Goal: Task Accomplishment & Management: Use online tool/utility

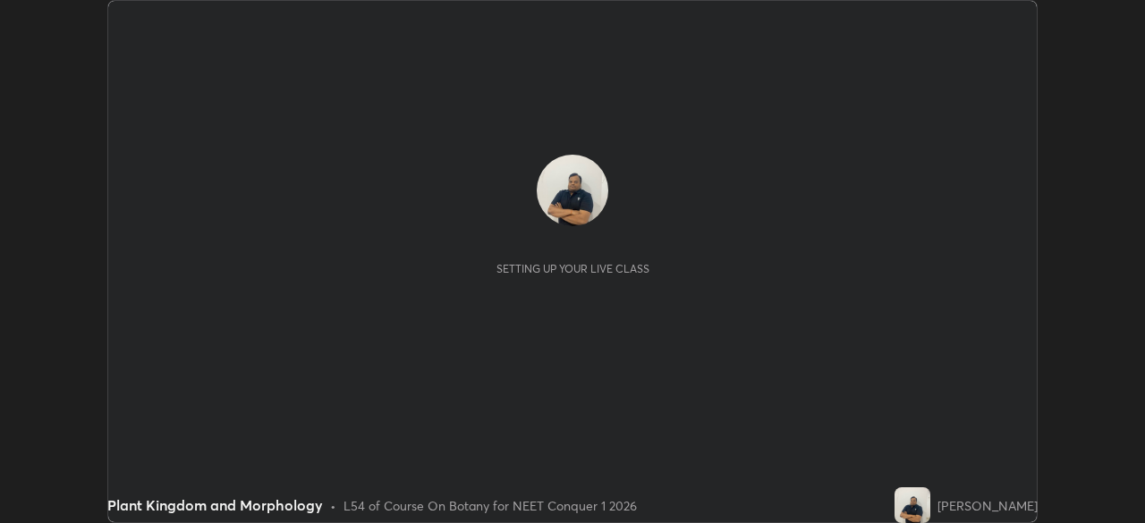
scroll to position [523, 1144]
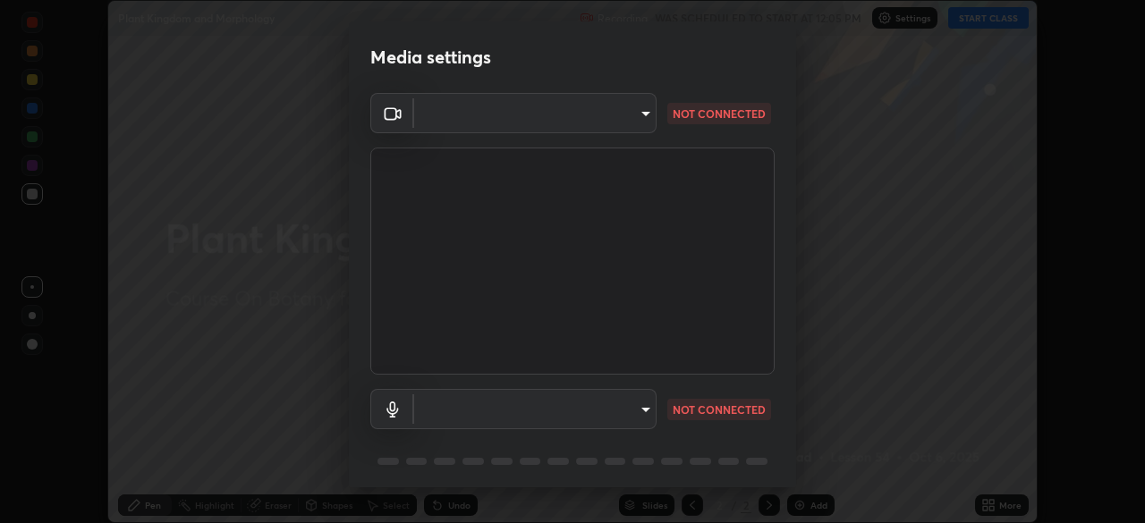
type input "d5d1096bb91751ddbc4e14a102c0e37309a205399cb77019be1f1076424a97fc"
type input "communications"
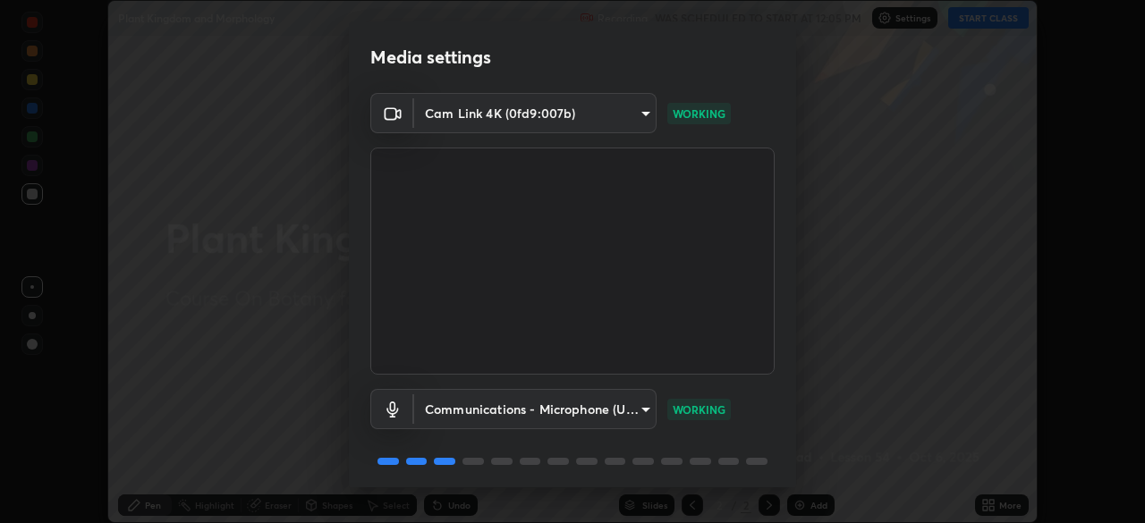
scroll to position [64, 0]
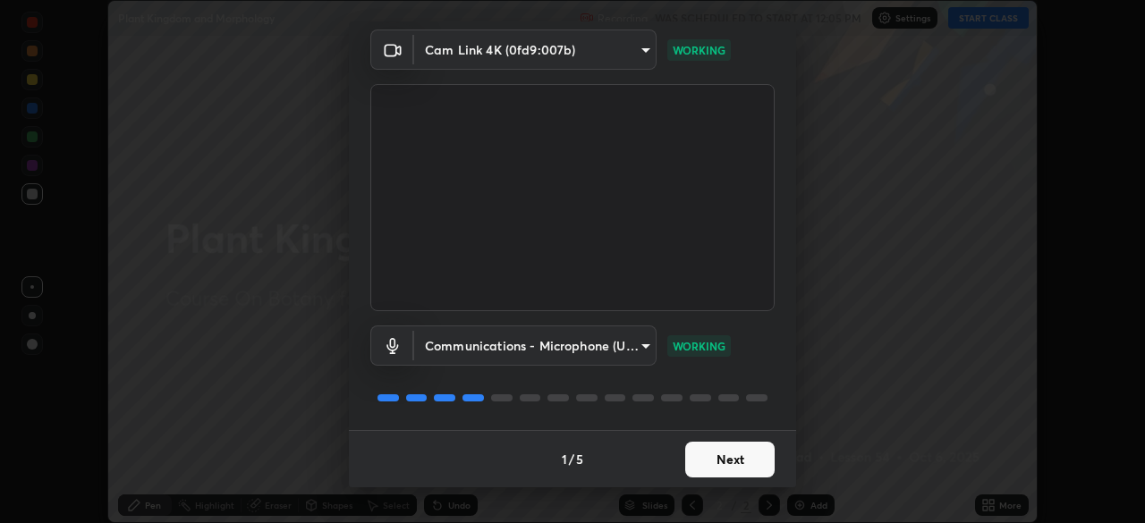
click at [710, 463] on button "Next" at bounding box center [729, 460] width 89 height 36
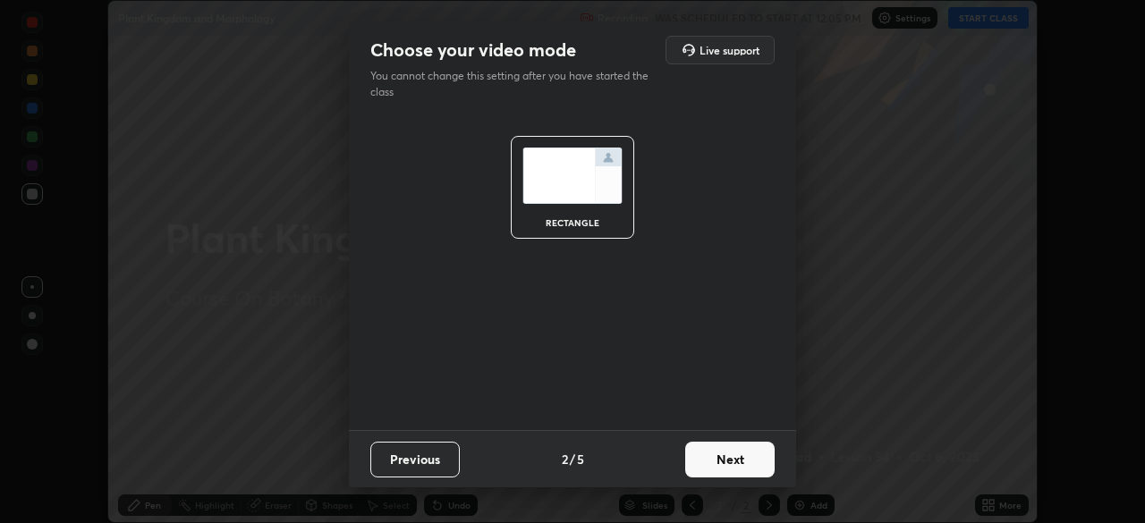
scroll to position [0, 0]
click at [708, 458] on button "Next" at bounding box center [729, 460] width 89 height 36
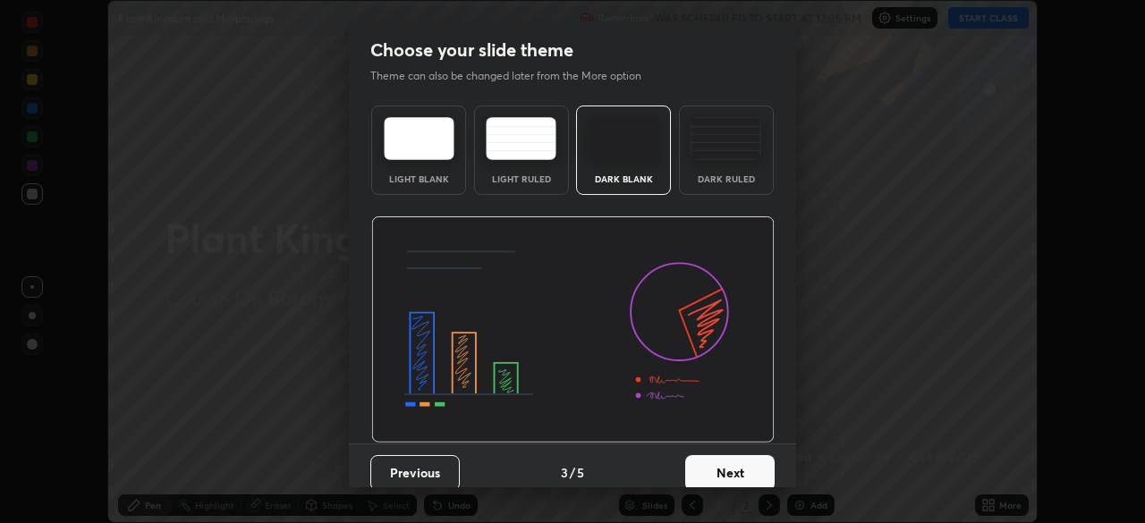
click at [701, 468] on button "Next" at bounding box center [729, 473] width 89 height 36
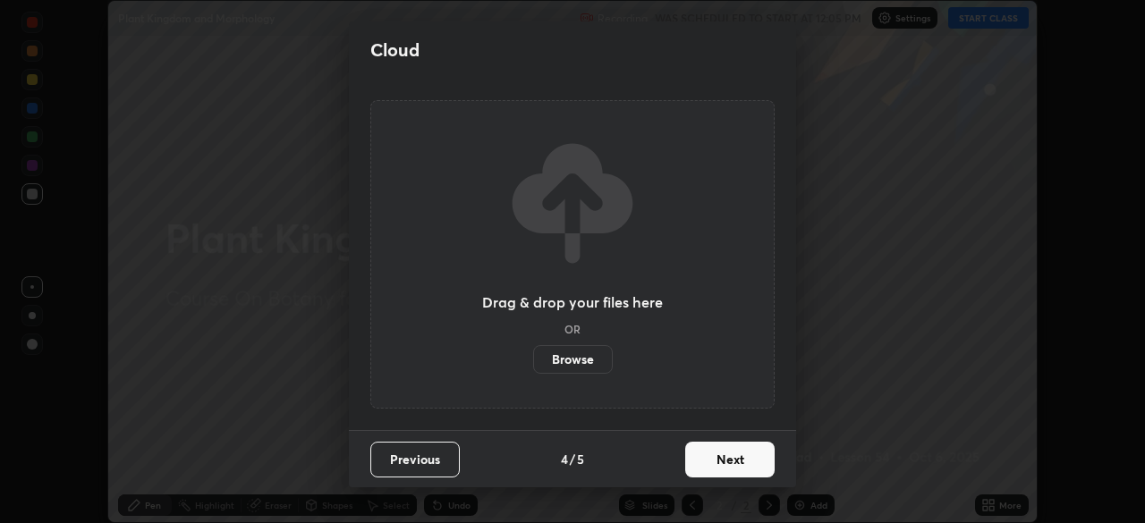
click at [701, 459] on button "Next" at bounding box center [729, 460] width 89 height 36
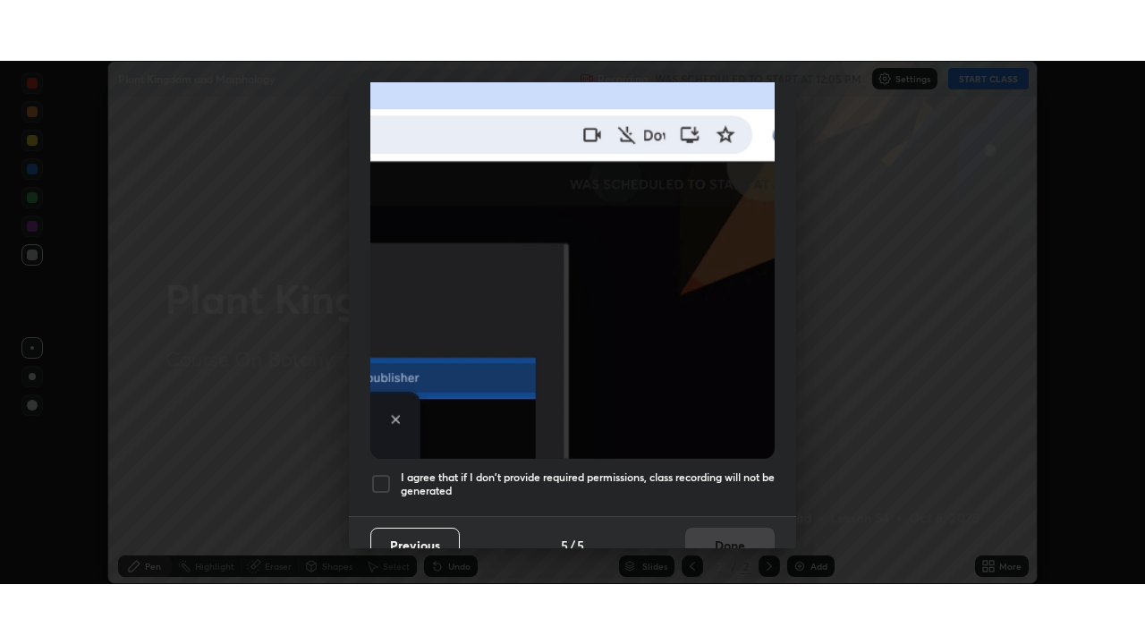
scroll to position [426, 0]
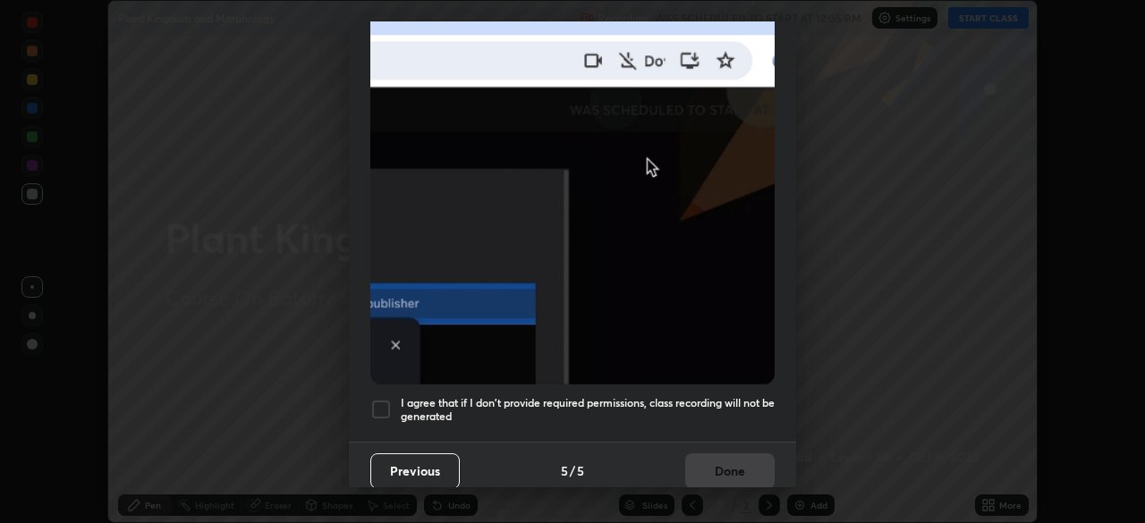
click at [386, 401] on div at bounding box center [380, 409] width 21 height 21
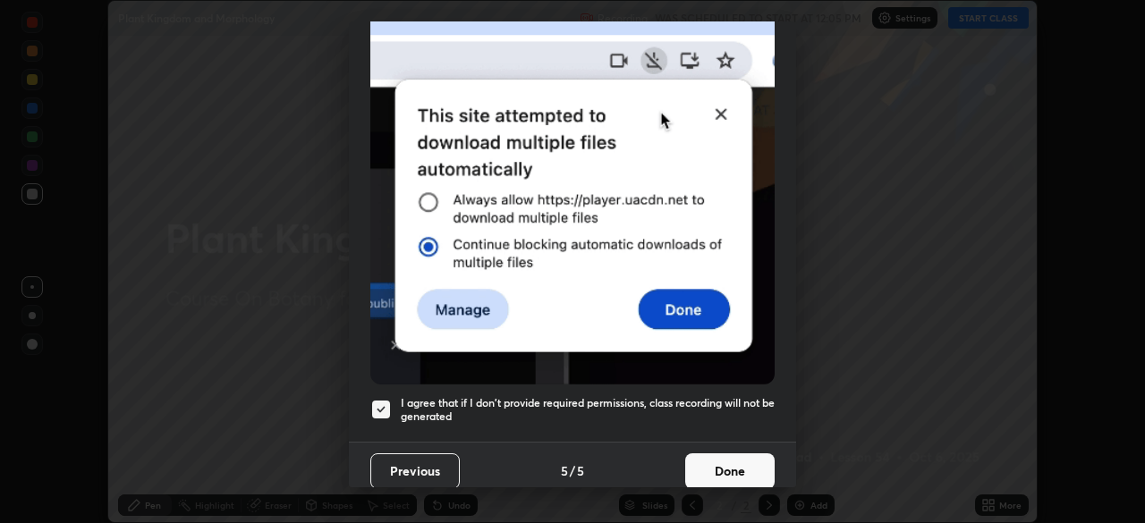
click at [712, 463] on button "Done" at bounding box center [729, 472] width 89 height 36
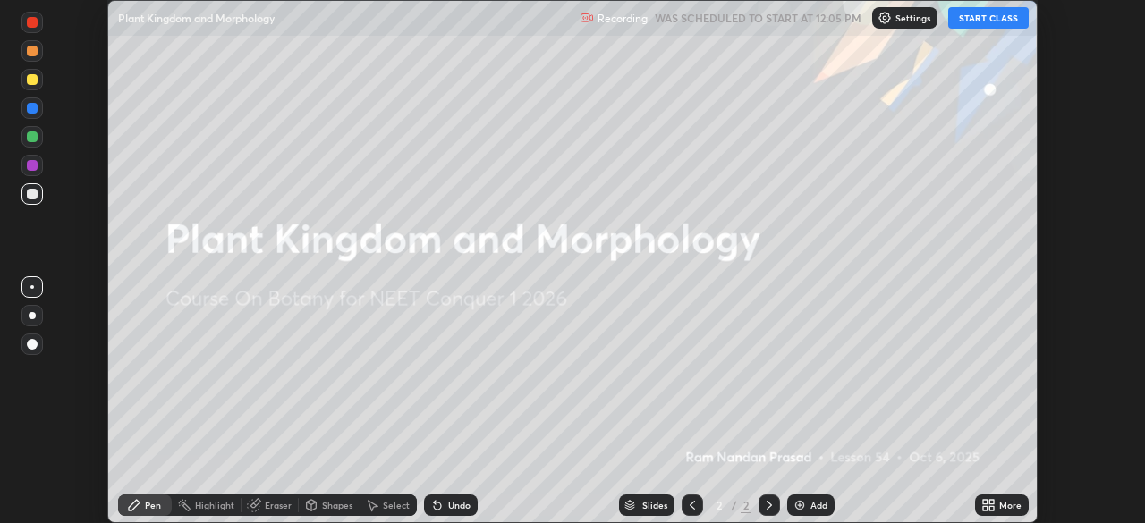
click at [971, 26] on button "START CLASS" at bounding box center [988, 17] width 81 height 21
click at [992, 506] on icon at bounding box center [991, 508] width 4 height 4
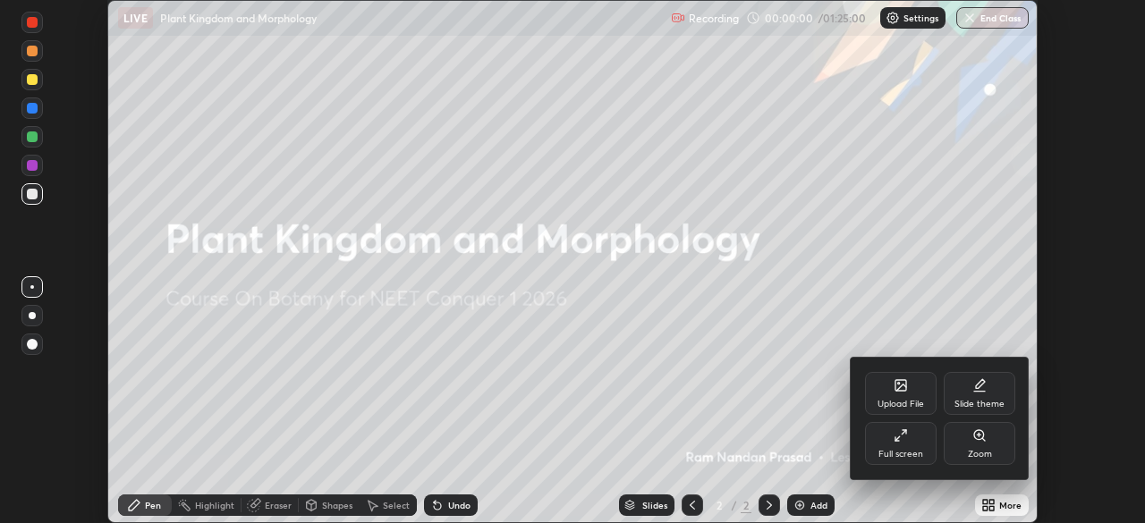
click at [898, 443] on div "Full screen" at bounding box center [901, 443] width 72 height 43
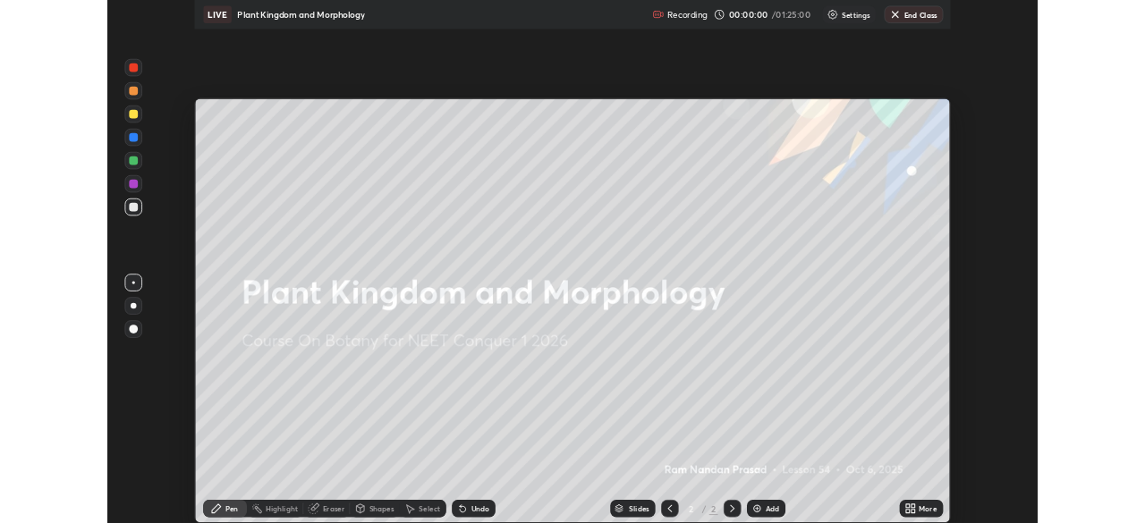
scroll to position [644, 1145]
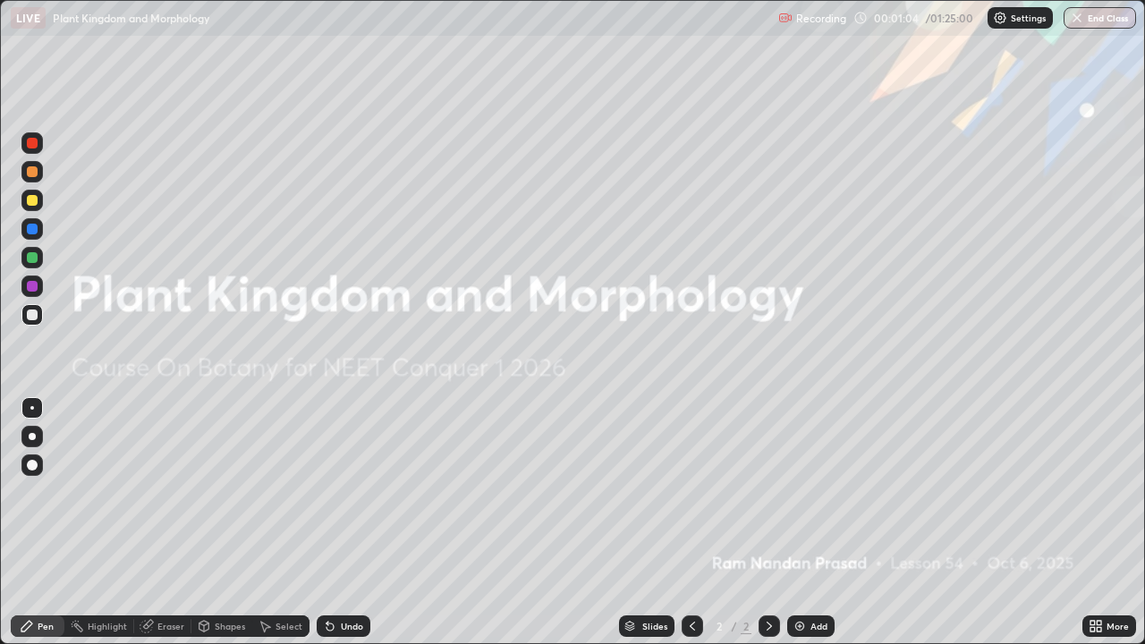
click at [804, 522] on img at bounding box center [800, 626] width 14 height 14
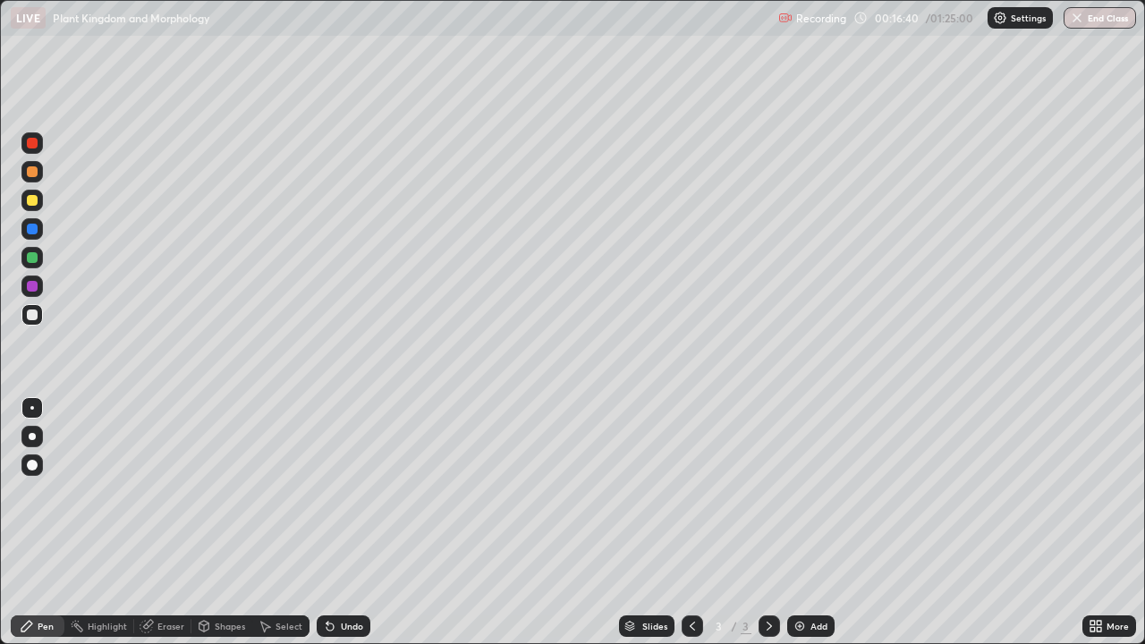
click at [814, 522] on div "Add" at bounding box center [819, 626] width 17 height 9
click at [30, 201] on div at bounding box center [32, 200] width 11 height 11
click at [33, 316] on div at bounding box center [32, 315] width 11 height 11
click at [38, 314] on div at bounding box center [31, 314] width 21 height 21
click at [174, 522] on div "Eraser" at bounding box center [170, 626] width 27 height 9
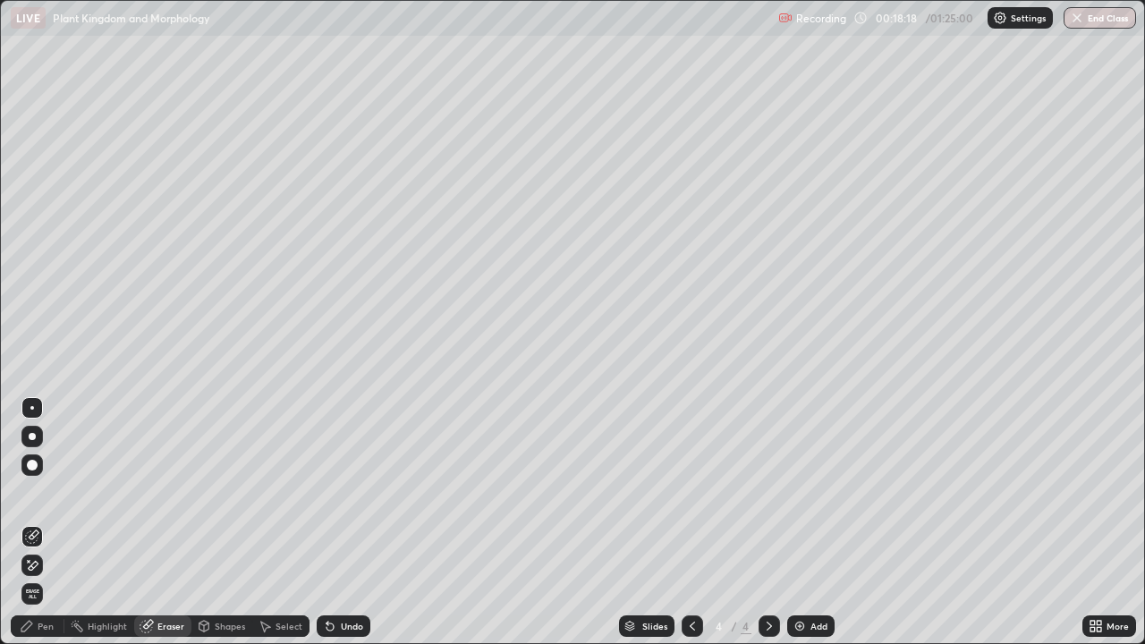
click at [51, 522] on div "Pen" at bounding box center [46, 626] width 16 height 9
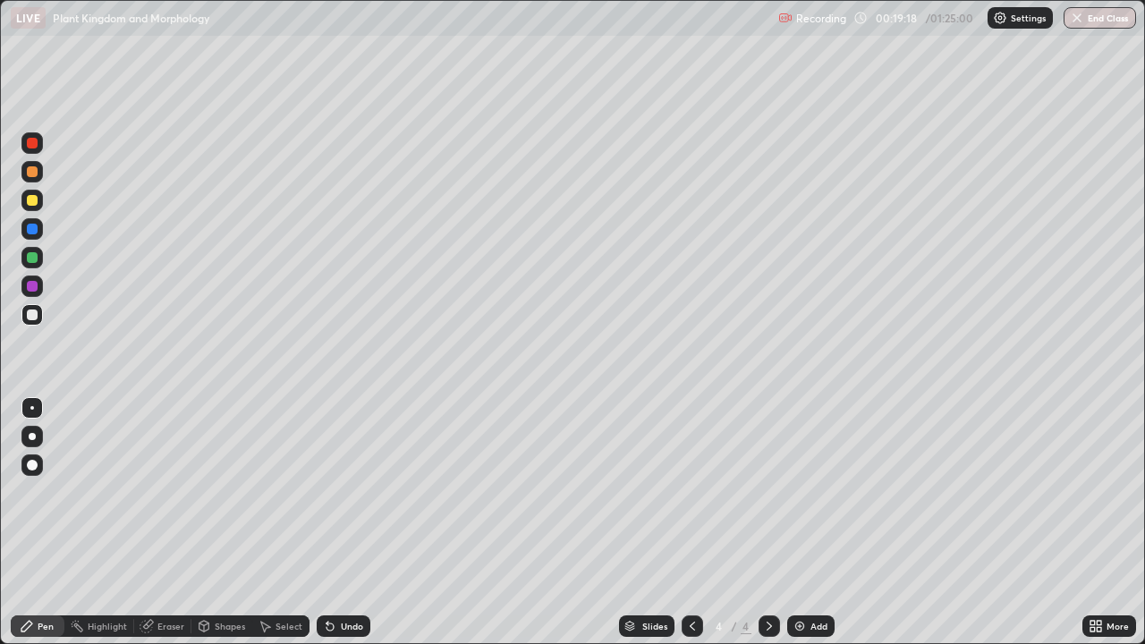
click at [168, 522] on div "Eraser" at bounding box center [170, 626] width 27 height 9
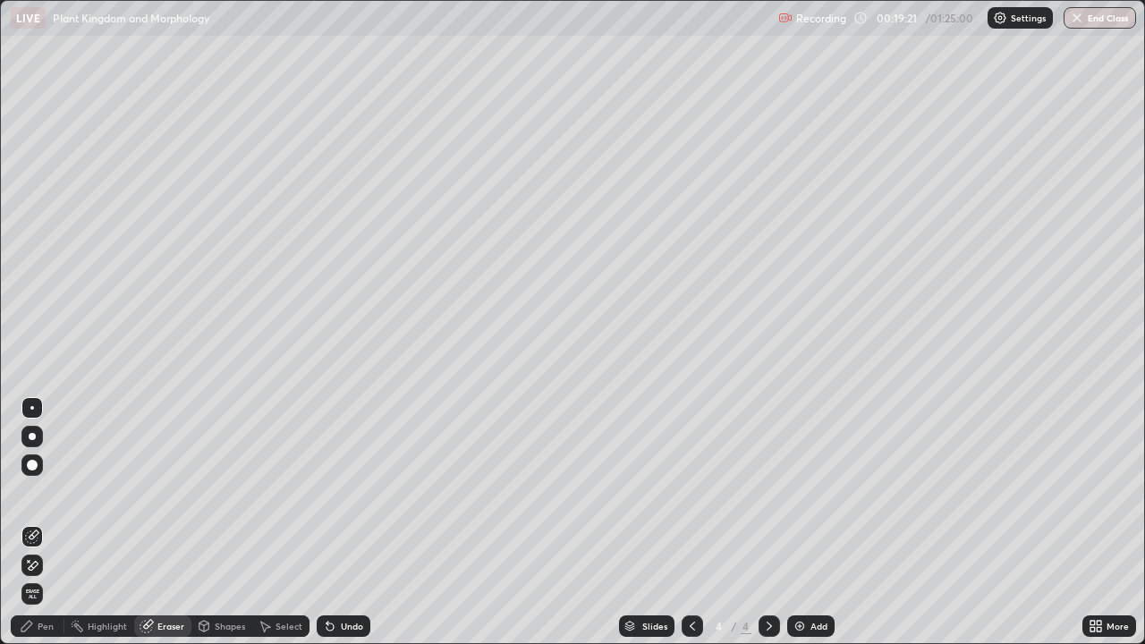
click at [44, 522] on div "Pen" at bounding box center [46, 626] width 16 height 9
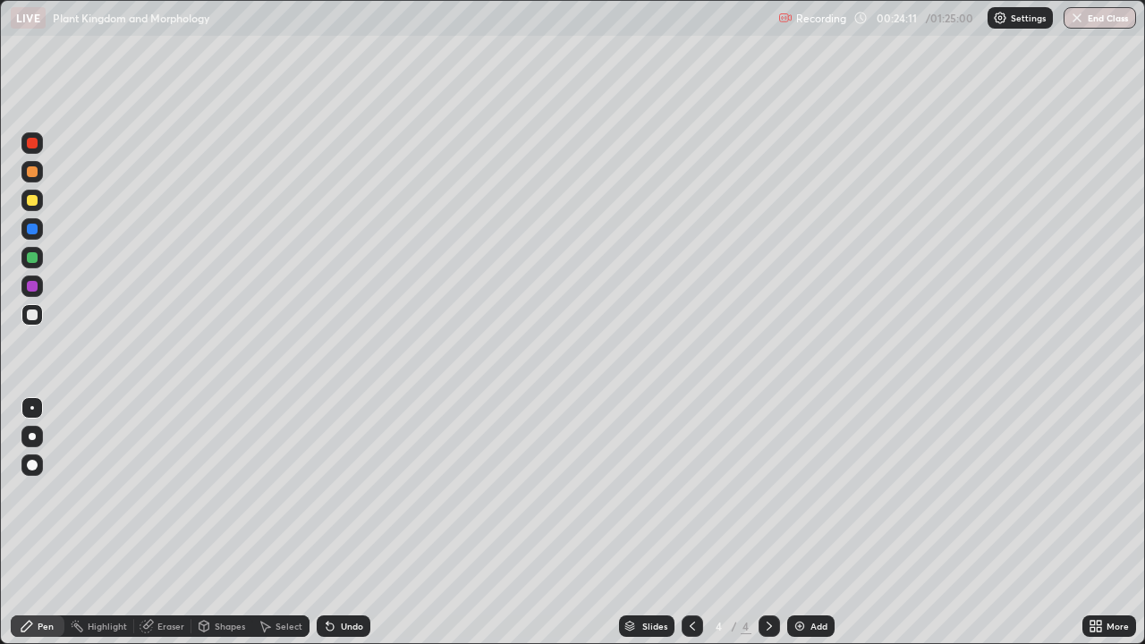
click at [804, 522] on img at bounding box center [800, 626] width 14 height 14
click at [168, 522] on div "Eraser" at bounding box center [170, 626] width 27 height 9
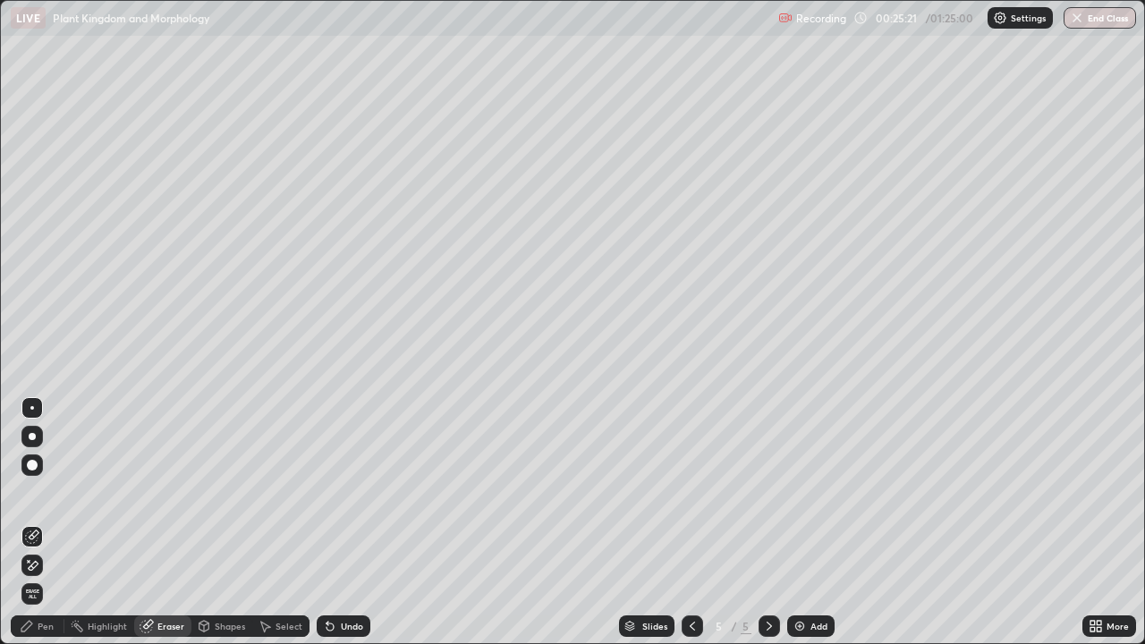
click at [43, 522] on div "Pen" at bounding box center [46, 626] width 16 height 9
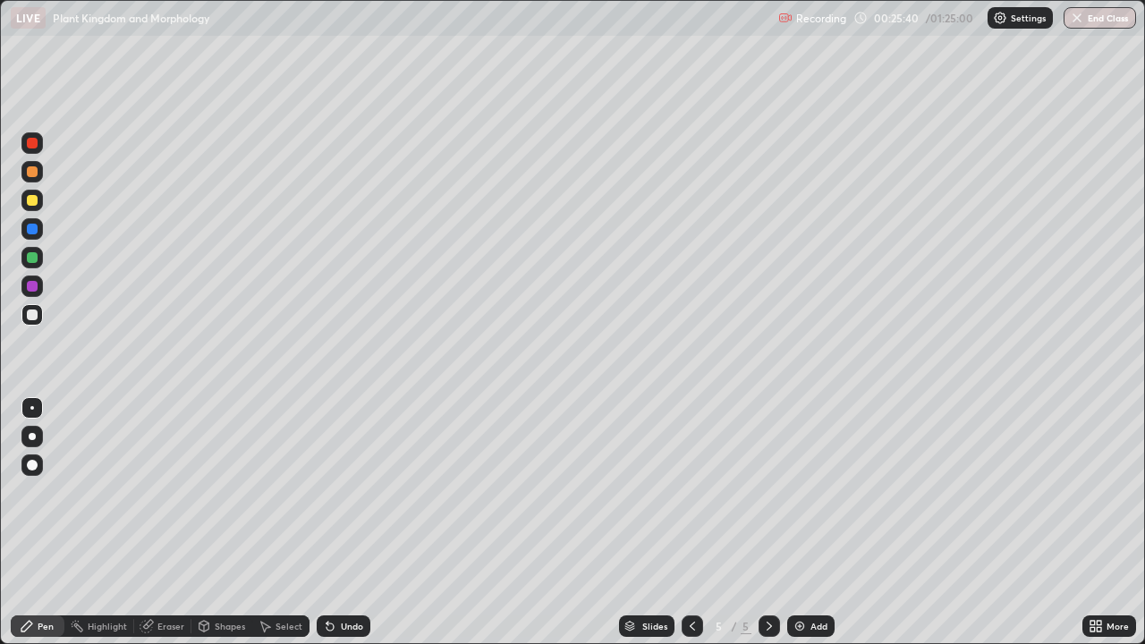
click at [35, 262] on div at bounding box center [32, 257] width 11 height 11
click at [172, 522] on div "Eraser" at bounding box center [170, 626] width 27 height 9
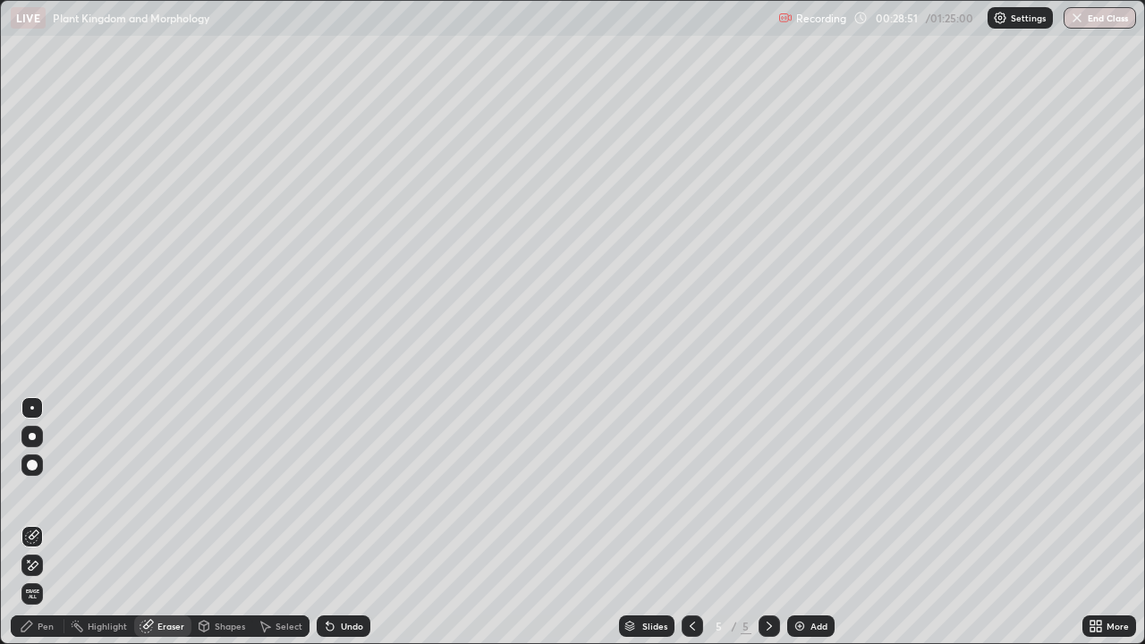
click at [159, 522] on div "Eraser" at bounding box center [170, 626] width 27 height 9
click at [164, 522] on div "Eraser" at bounding box center [170, 626] width 27 height 9
click at [1113, 522] on div "More" at bounding box center [1118, 626] width 22 height 9
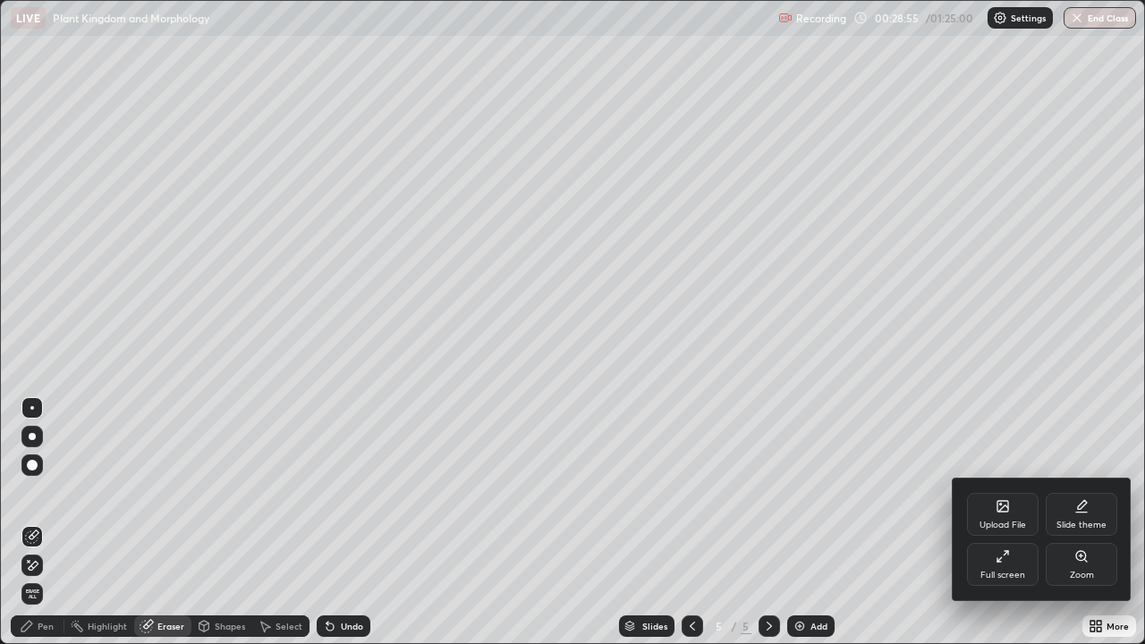
click at [992, 522] on div "Full screen" at bounding box center [1003, 575] width 45 height 9
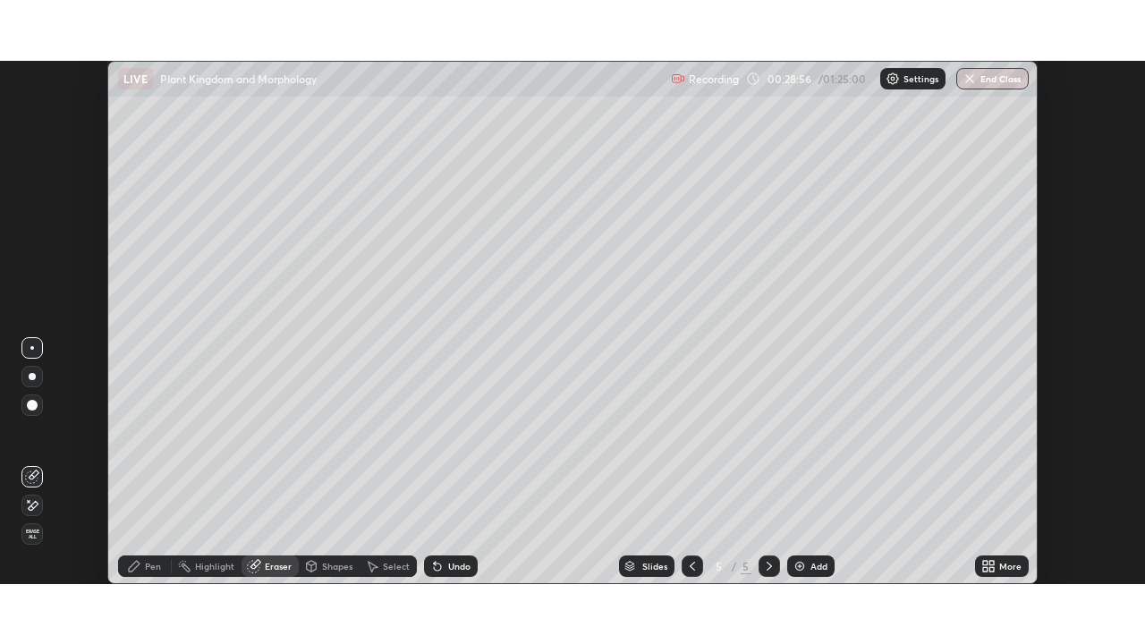
scroll to position [88943, 88321]
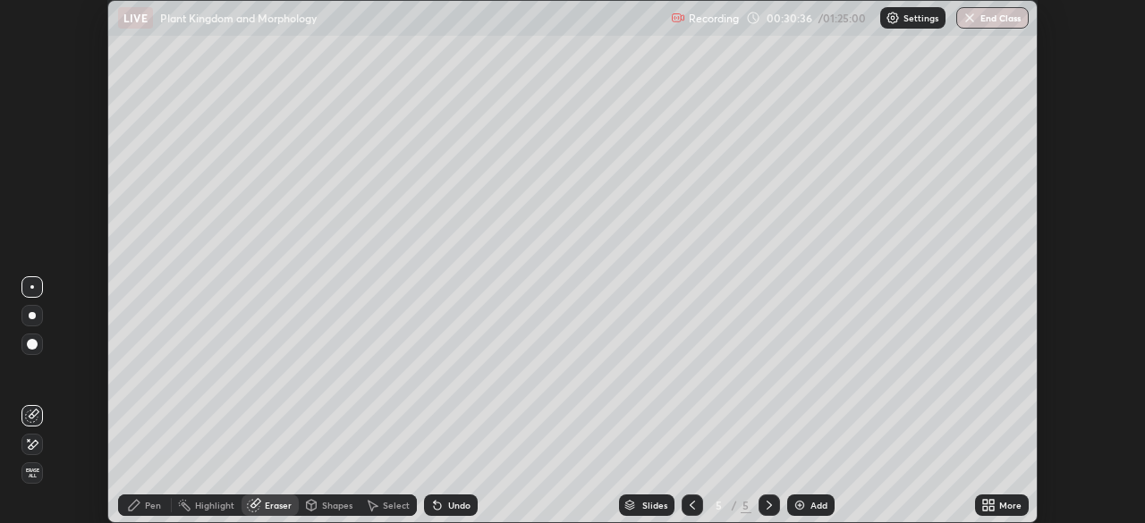
click at [1003, 501] on div "More" at bounding box center [1010, 505] width 22 height 9
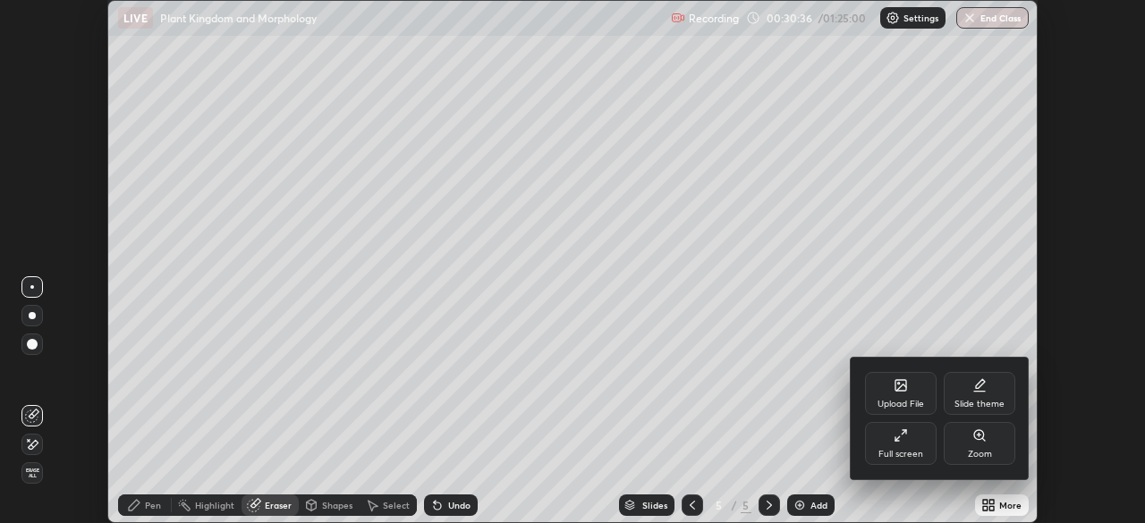
click at [895, 442] on icon at bounding box center [901, 436] width 14 height 14
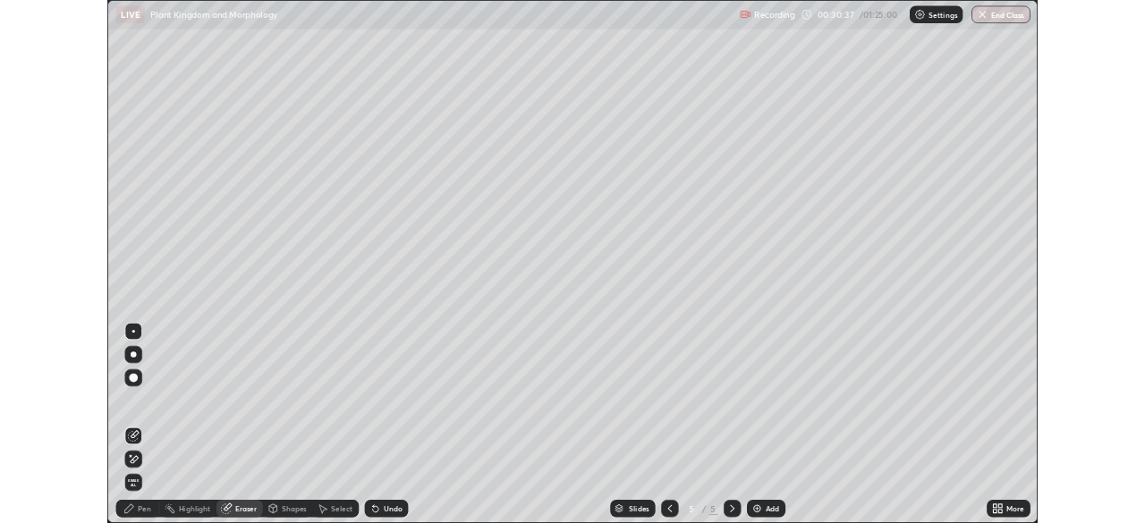
scroll to position [644, 1145]
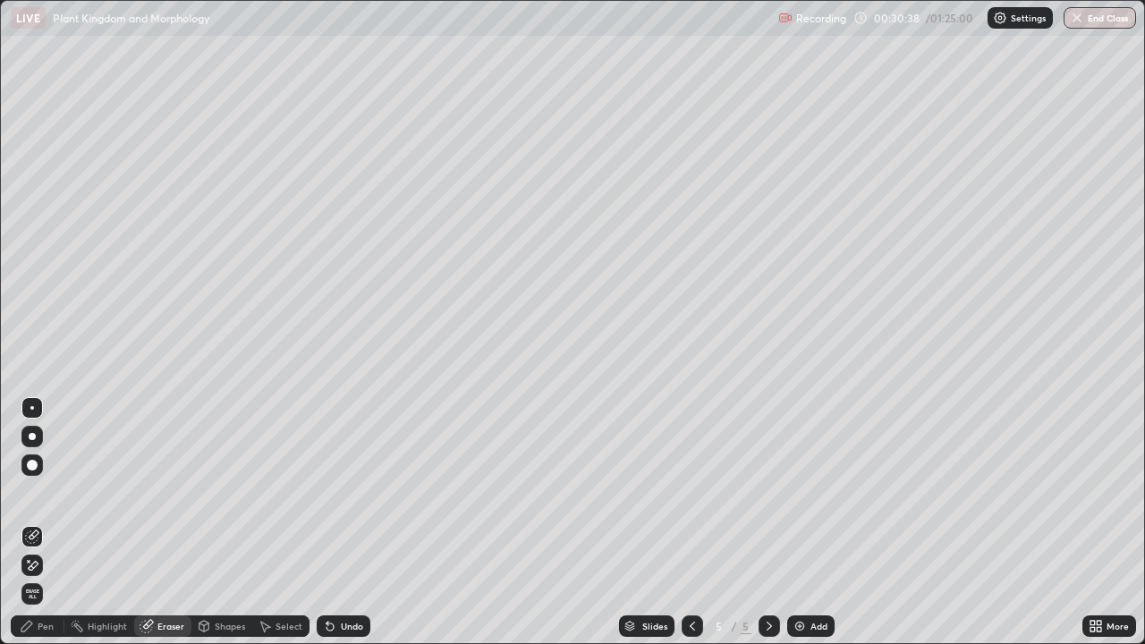
click at [692, 522] on icon at bounding box center [692, 626] width 14 height 14
click at [769, 522] on icon at bounding box center [769, 626] width 14 height 14
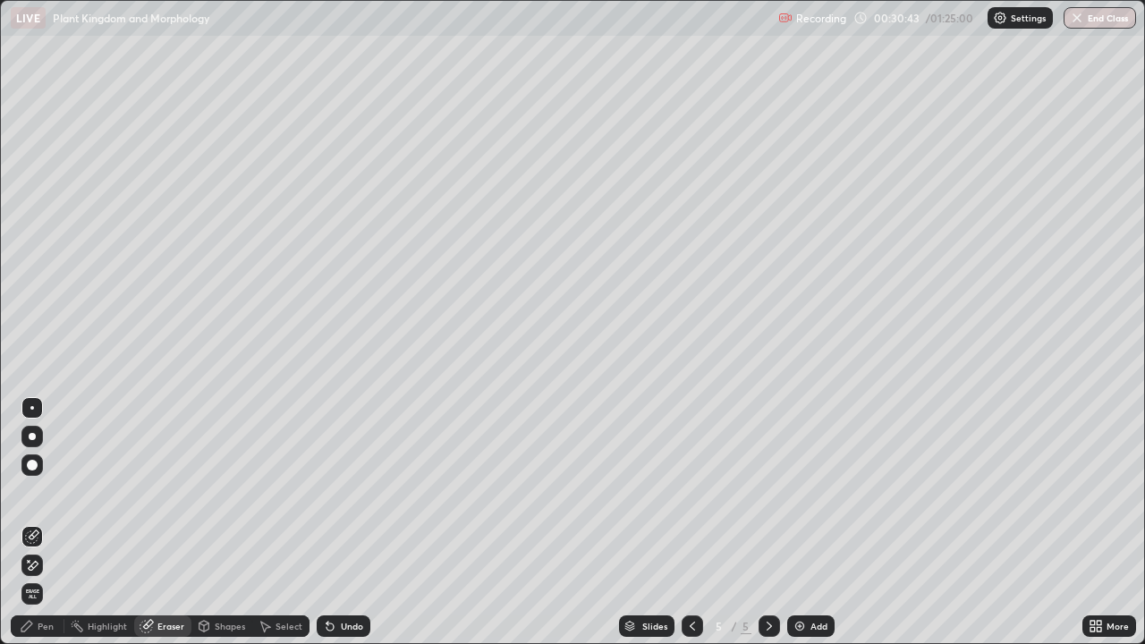
click at [798, 522] on img at bounding box center [800, 626] width 14 height 14
click at [50, 522] on div "Pen" at bounding box center [46, 626] width 16 height 9
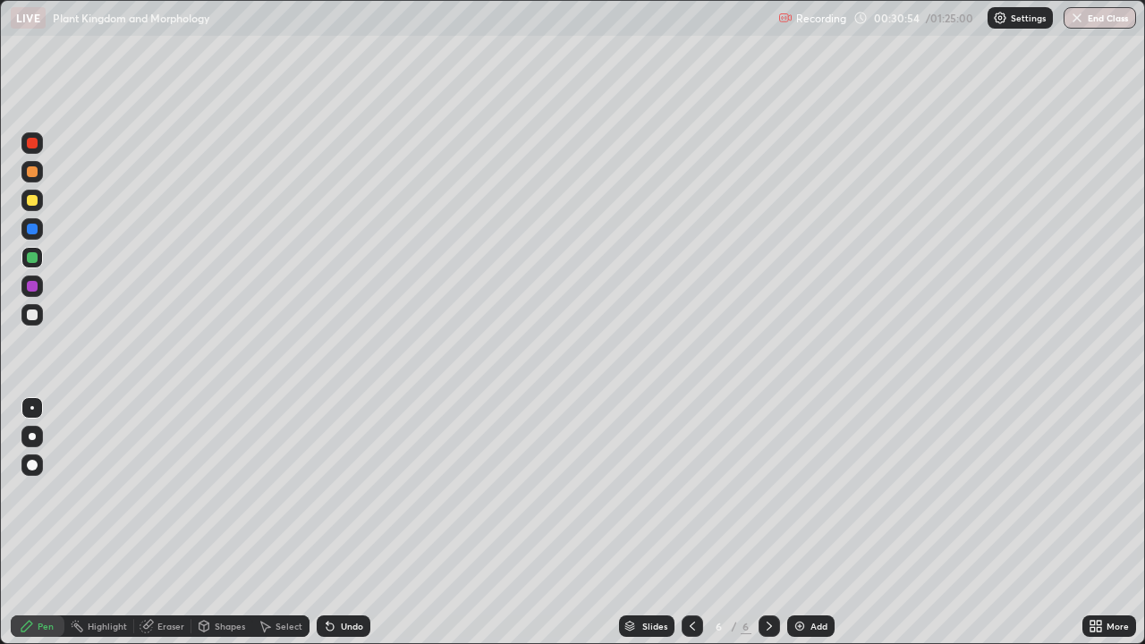
click at [38, 314] on div at bounding box center [31, 314] width 21 height 21
click at [174, 522] on div "Eraser" at bounding box center [170, 626] width 27 height 9
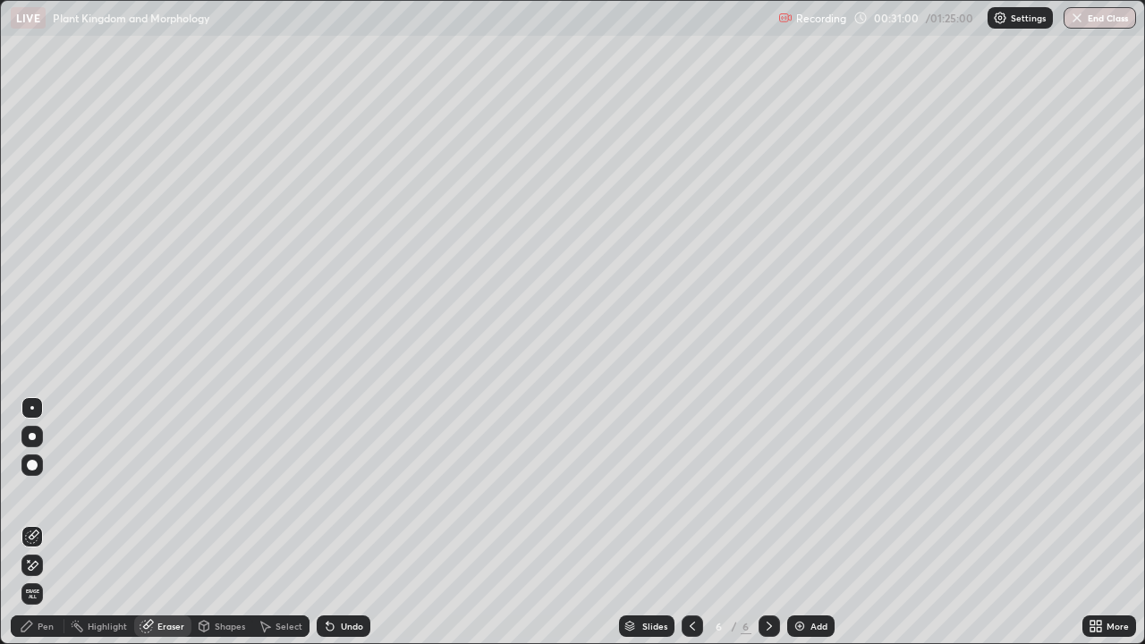
click at [38, 522] on div "Pen" at bounding box center [46, 626] width 16 height 9
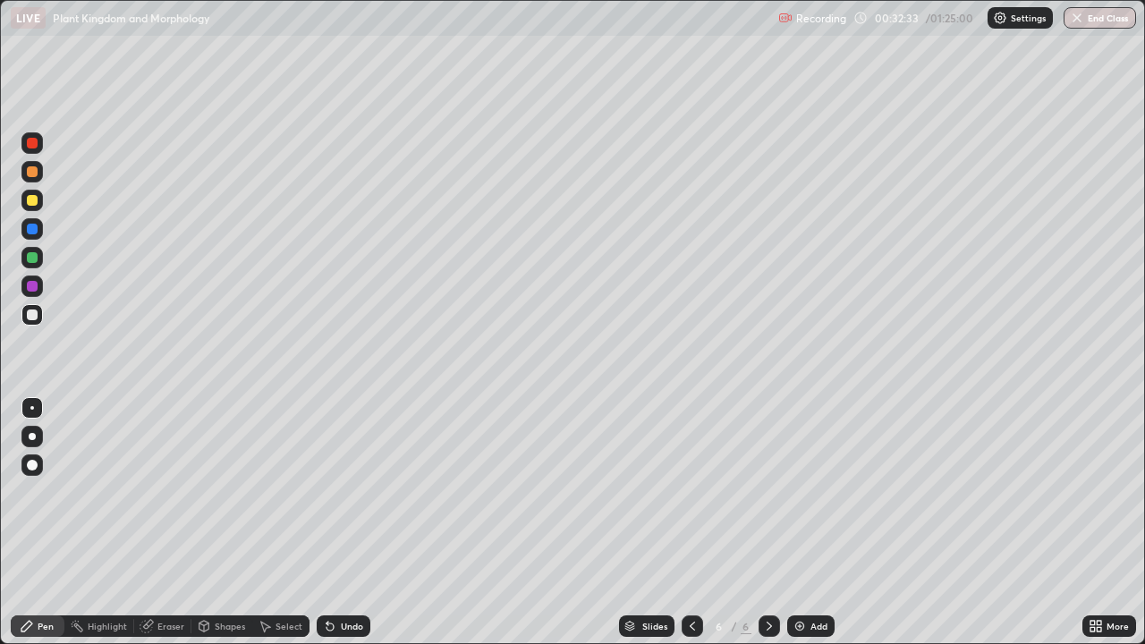
click at [768, 522] on icon at bounding box center [769, 626] width 14 height 14
click at [803, 522] on img at bounding box center [800, 626] width 14 height 14
click at [820, 522] on div "Add" at bounding box center [819, 626] width 17 height 9
click at [31, 257] on div at bounding box center [32, 257] width 11 height 11
click at [38, 172] on div at bounding box center [31, 171] width 21 height 21
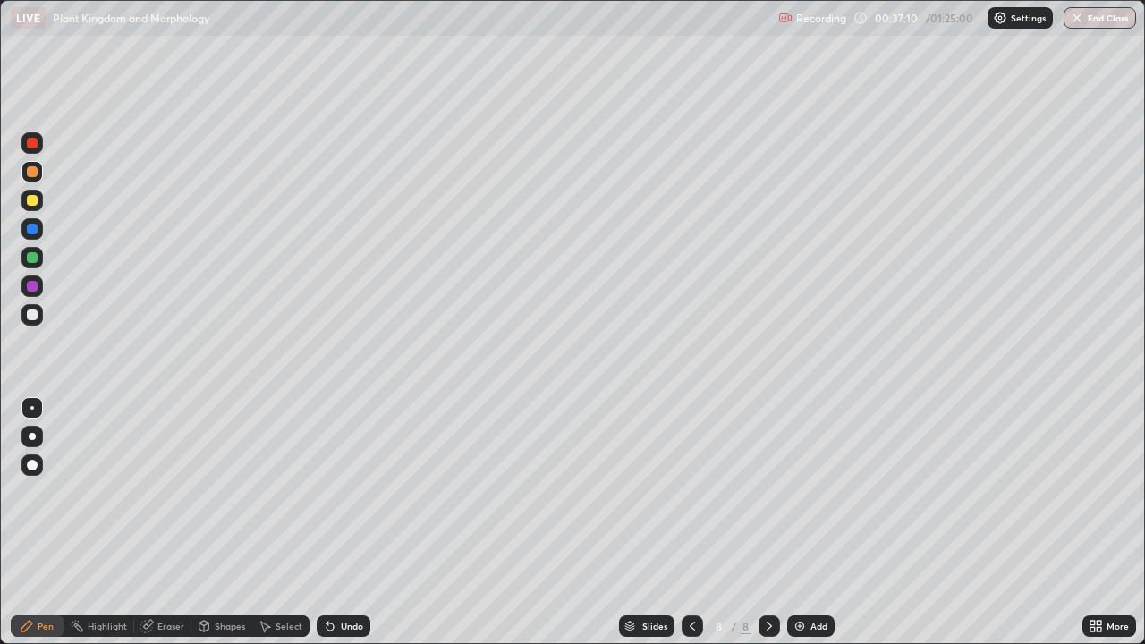
click at [34, 286] on div at bounding box center [32, 286] width 11 height 11
click at [33, 173] on div at bounding box center [32, 171] width 11 height 11
click at [34, 317] on div at bounding box center [32, 315] width 11 height 11
click at [33, 285] on div at bounding box center [32, 286] width 11 height 11
click at [37, 314] on div at bounding box center [32, 315] width 11 height 11
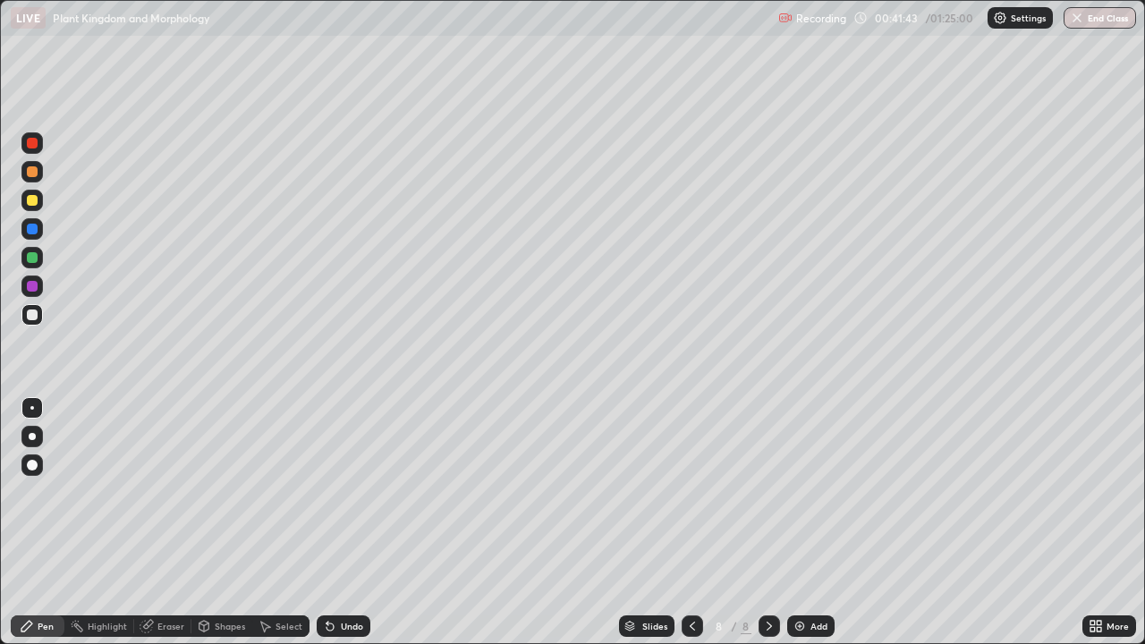
click at [32, 285] on div at bounding box center [32, 286] width 11 height 11
click at [1111, 522] on div "More" at bounding box center [1110, 626] width 54 height 21
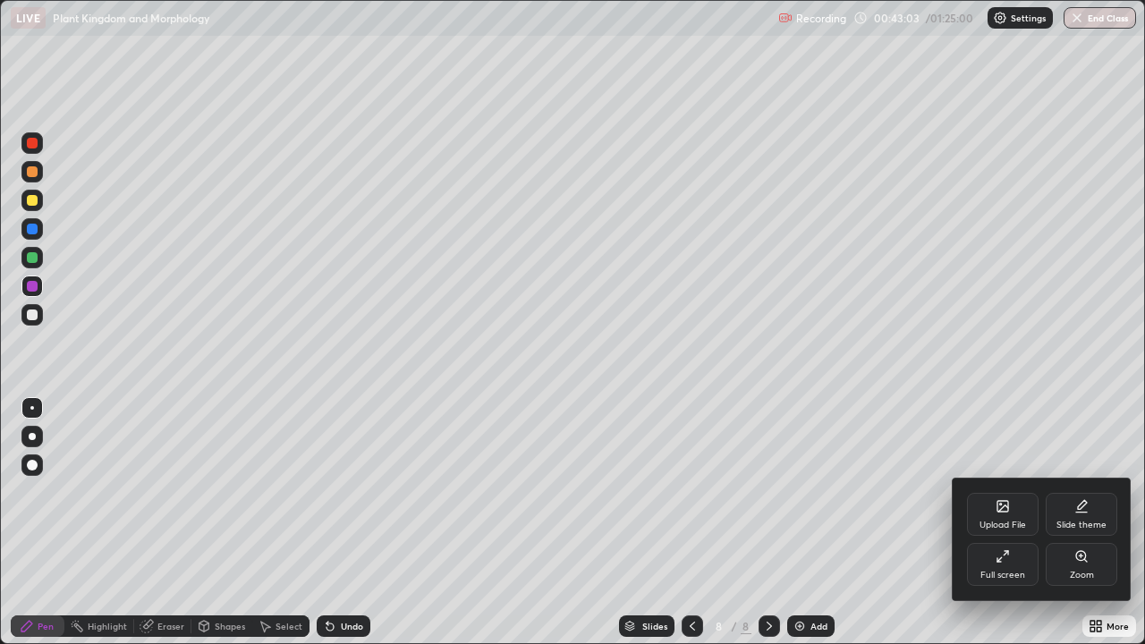
click at [991, 522] on div "Full screen" at bounding box center [1003, 564] width 72 height 43
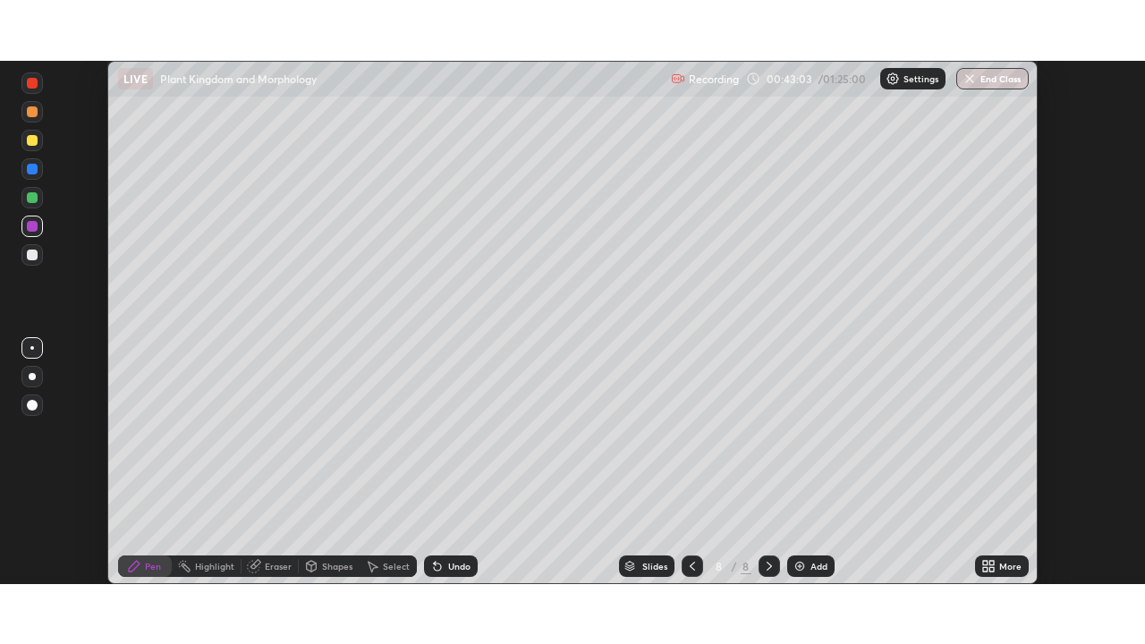
scroll to position [88943, 88321]
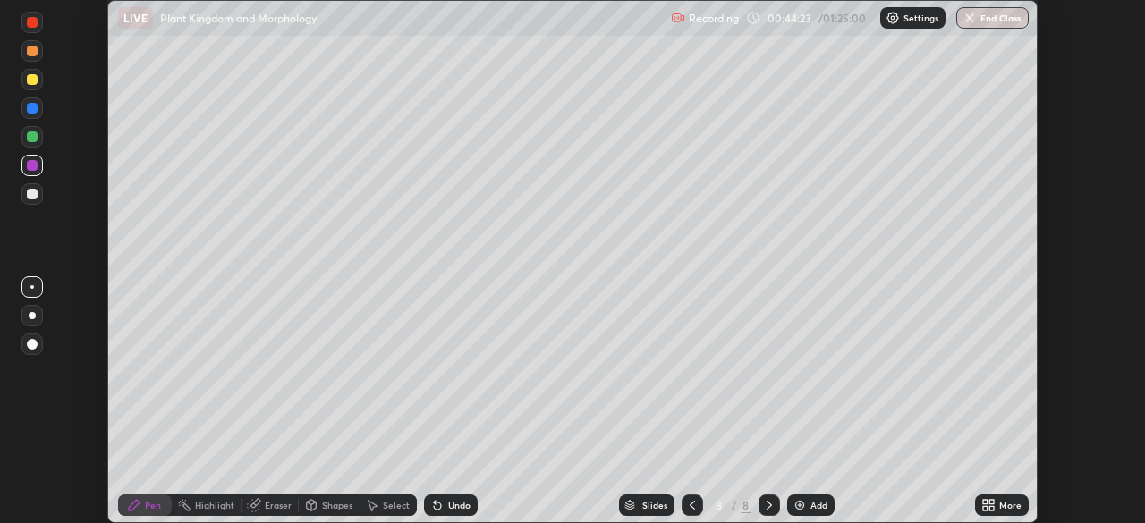
click at [991, 502] on icon at bounding box center [991, 502] width 4 height 4
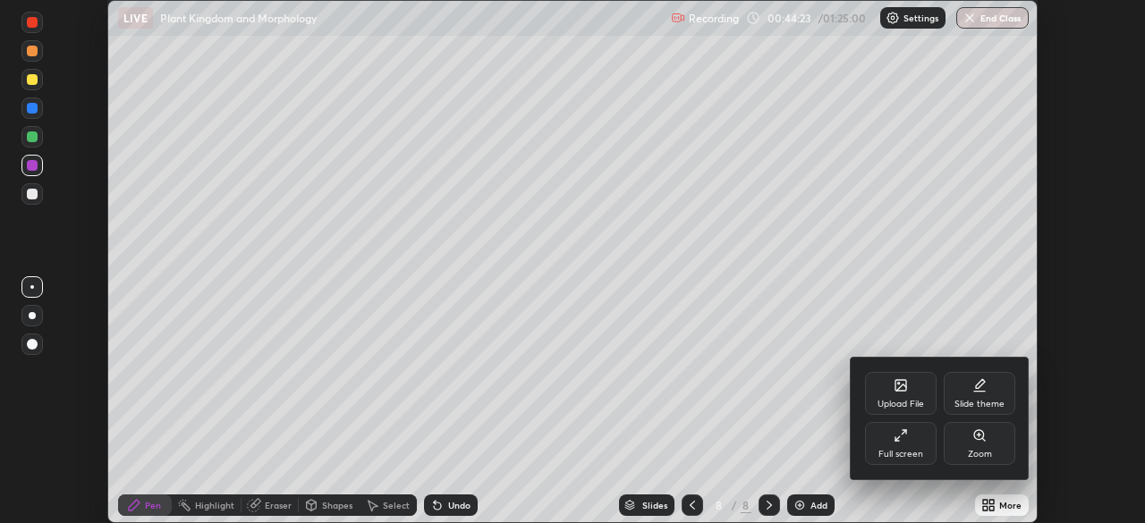
click at [896, 441] on icon at bounding box center [898, 439] width 4 height 4
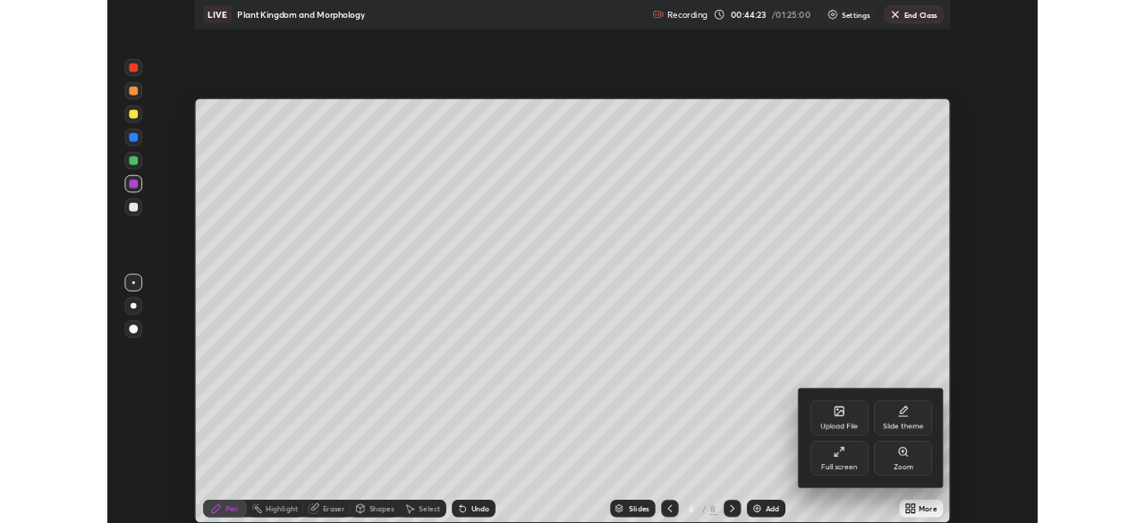
scroll to position [644, 1145]
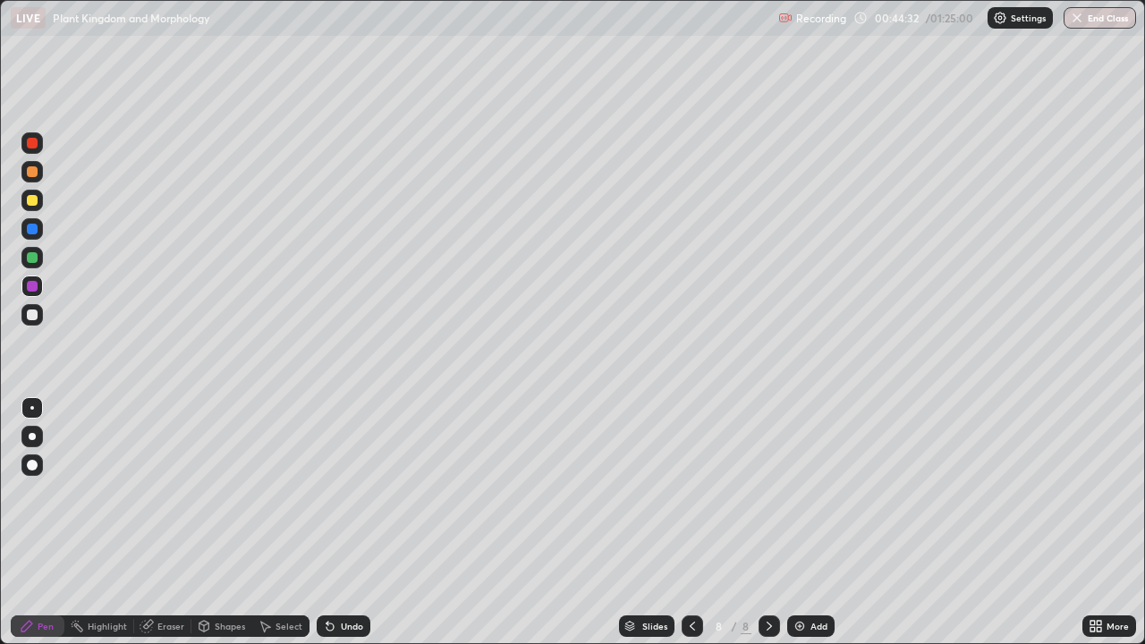
click at [816, 522] on div "Add" at bounding box center [819, 626] width 17 height 9
click at [36, 314] on div at bounding box center [32, 315] width 11 height 11
click at [35, 255] on div at bounding box center [32, 257] width 11 height 11
click at [35, 316] on div at bounding box center [32, 315] width 11 height 11
click at [32, 290] on div at bounding box center [32, 286] width 11 height 11
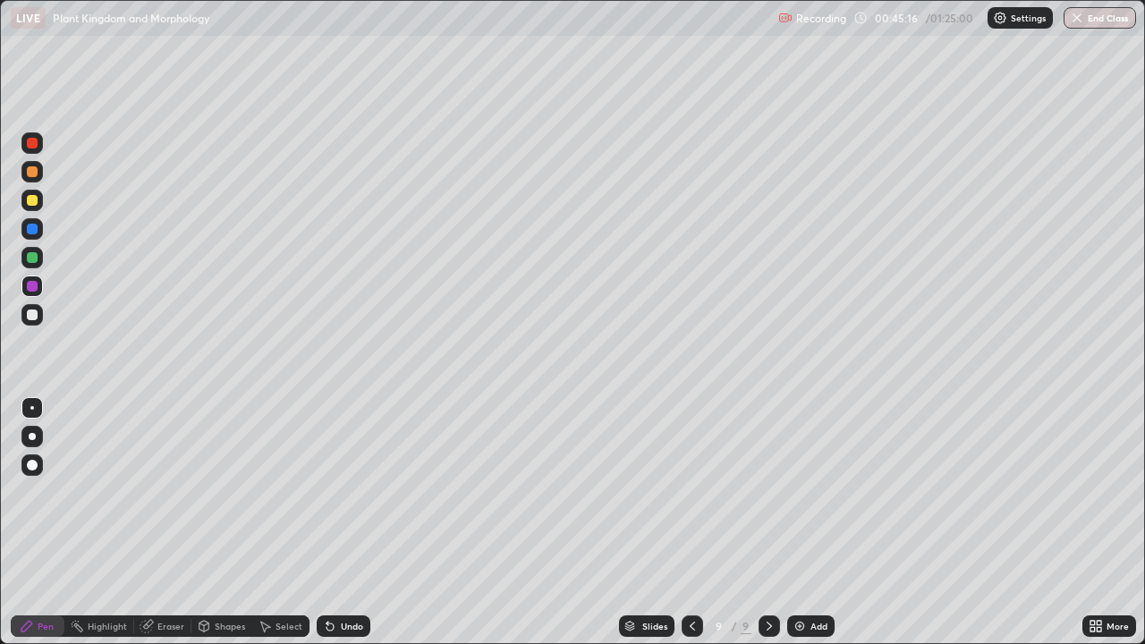
click at [40, 290] on div at bounding box center [31, 286] width 21 height 21
click at [38, 314] on div at bounding box center [31, 314] width 21 height 21
click at [32, 202] on div at bounding box center [32, 200] width 11 height 11
click at [32, 234] on div at bounding box center [32, 229] width 11 height 11
click at [816, 522] on div "Add" at bounding box center [810, 626] width 47 height 21
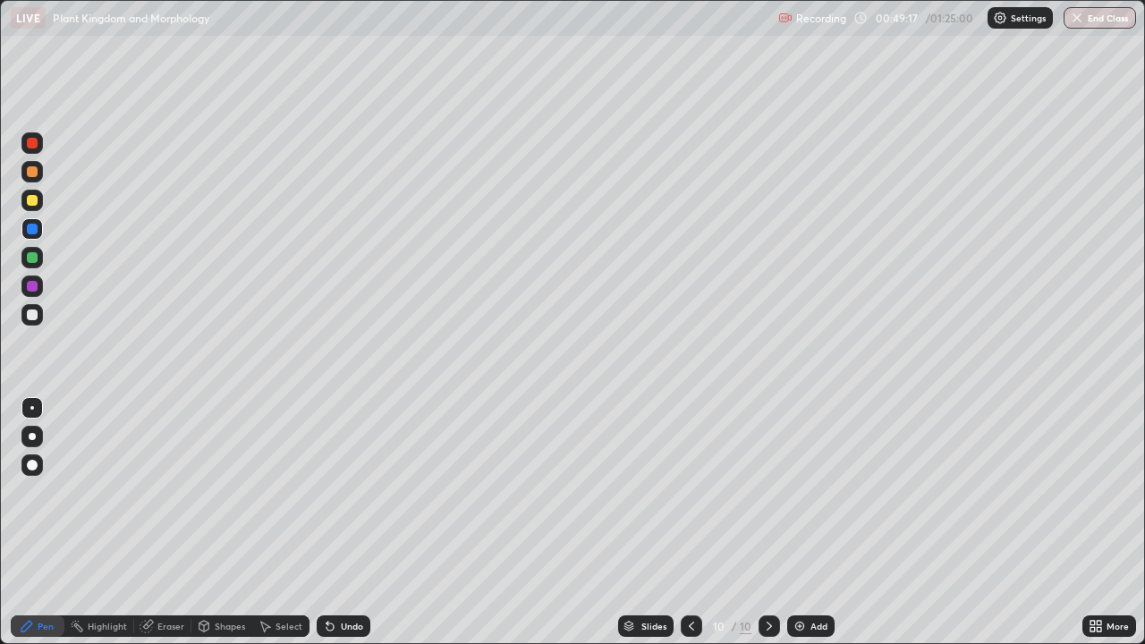
click at [34, 313] on div at bounding box center [32, 315] width 11 height 11
click at [175, 522] on div "Eraser" at bounding box center [170, 626] width 27 height 9
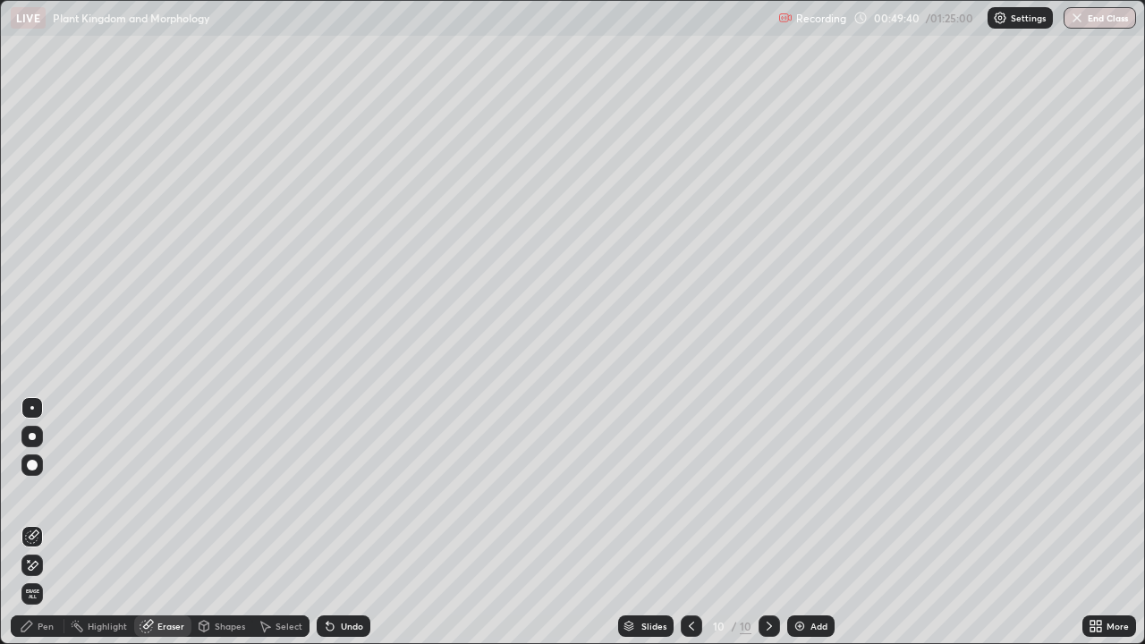
click at [217, 522] on div "Shapes" at bounding box center [230, 626] width 30 height 9
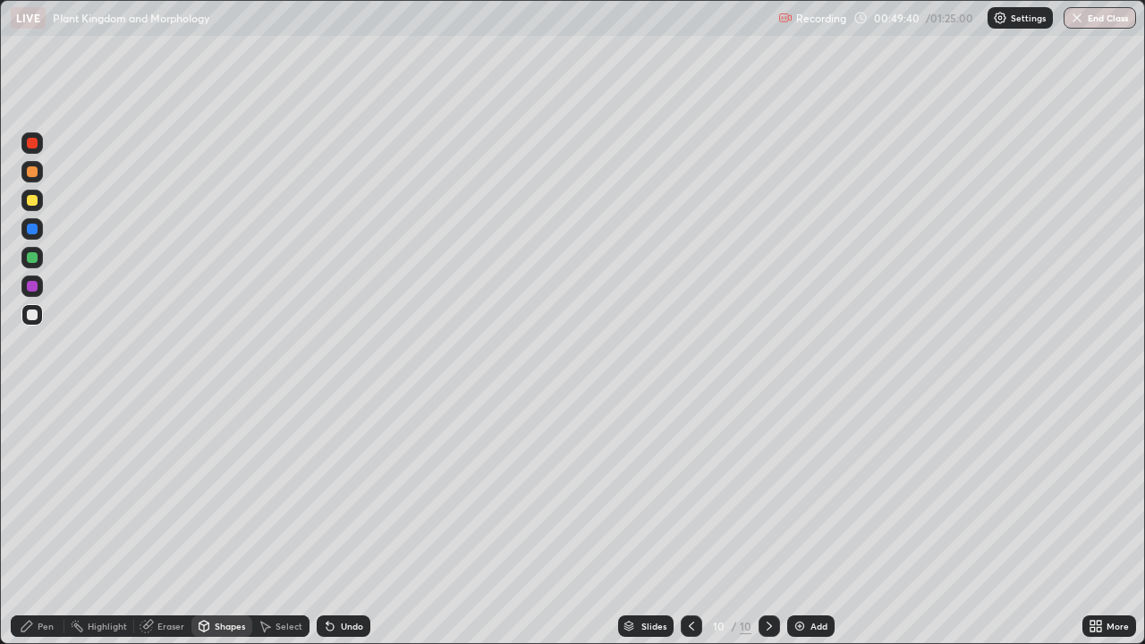
click at [170, 522] on div "Eraser" at bounding box center [170, 626] width 27 height 9
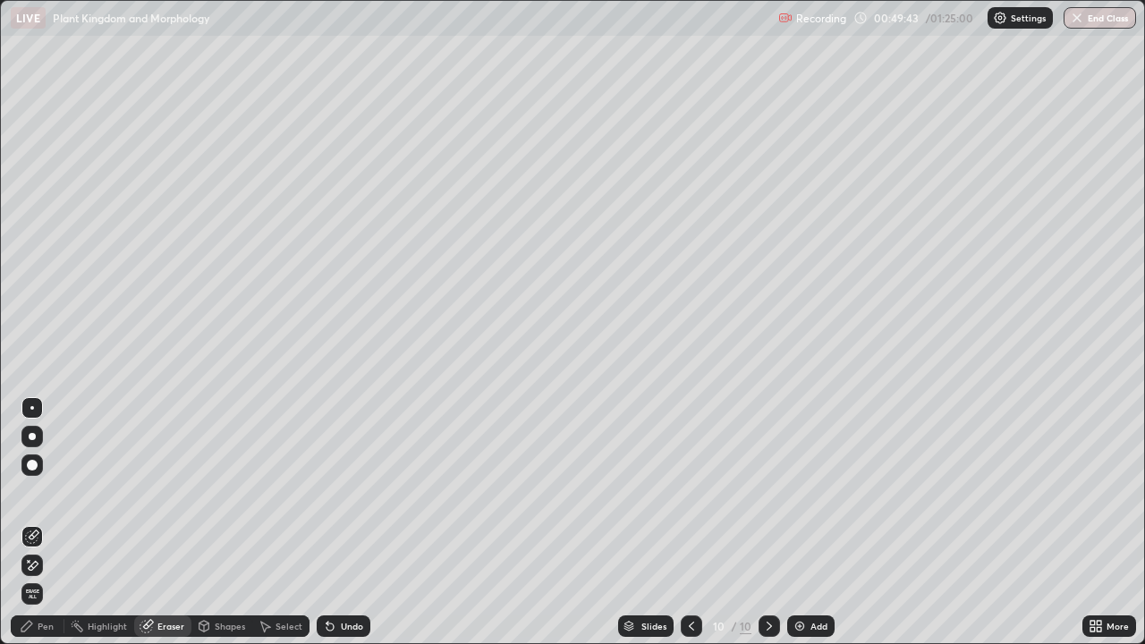
click at [40, 522] on div "Pen" at bounding box center [46, 626] width 16 height 9
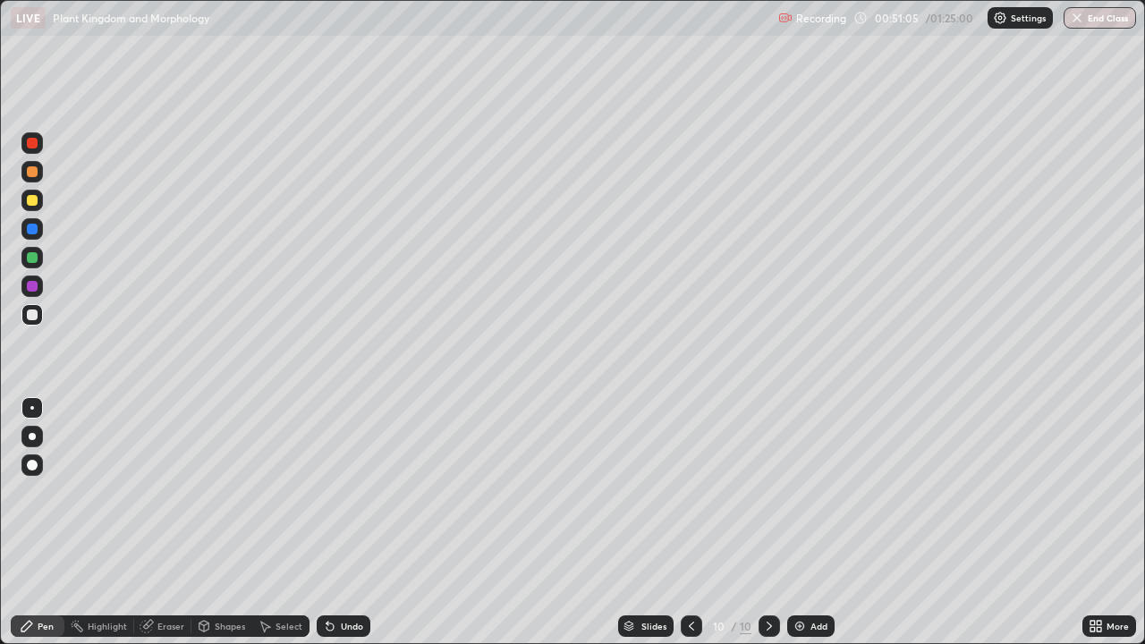
click at [38, 287] on div at bounding box center [31, 286] width 21 height 21
click at [819, 522] on div "Add" at bounding box center [819, 626] width 17 height 9
click at [36, 317] on div at bounding box center [32, 315] width 11 height 11
click at [168, 522] on div "Eraser" at bounding box center [170, 626] width 27 height 9
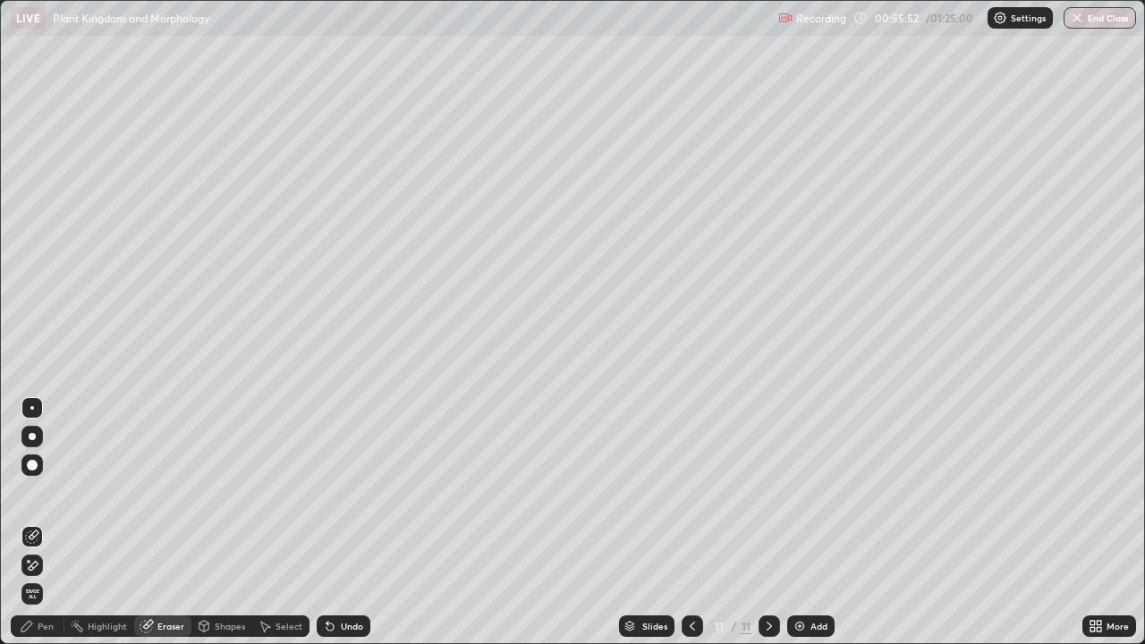
click at [55, 522] on div "Pen" at bounding box center [38, 626] width 54 height 21
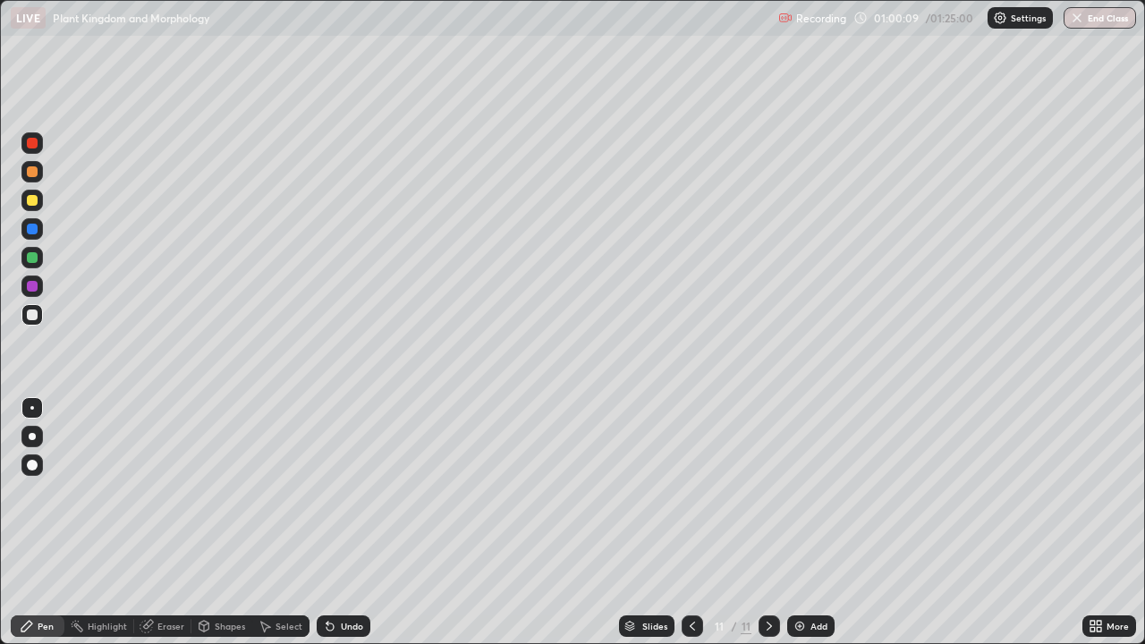
click at [32, 289] on div at bounding box center [32, 286] width 11 height 11
click at [31, 286] on div at bounding box center [32, 286] width 11 height 11
click at [811, 522] on div "Add" at bounding box center [819, 626] width 17 height 9
click at [32, 200] on div at bounding box center [32, 200] width 11 height 11
click at [37, 317] on div at bounding box center [32, 315] width 11 height 11
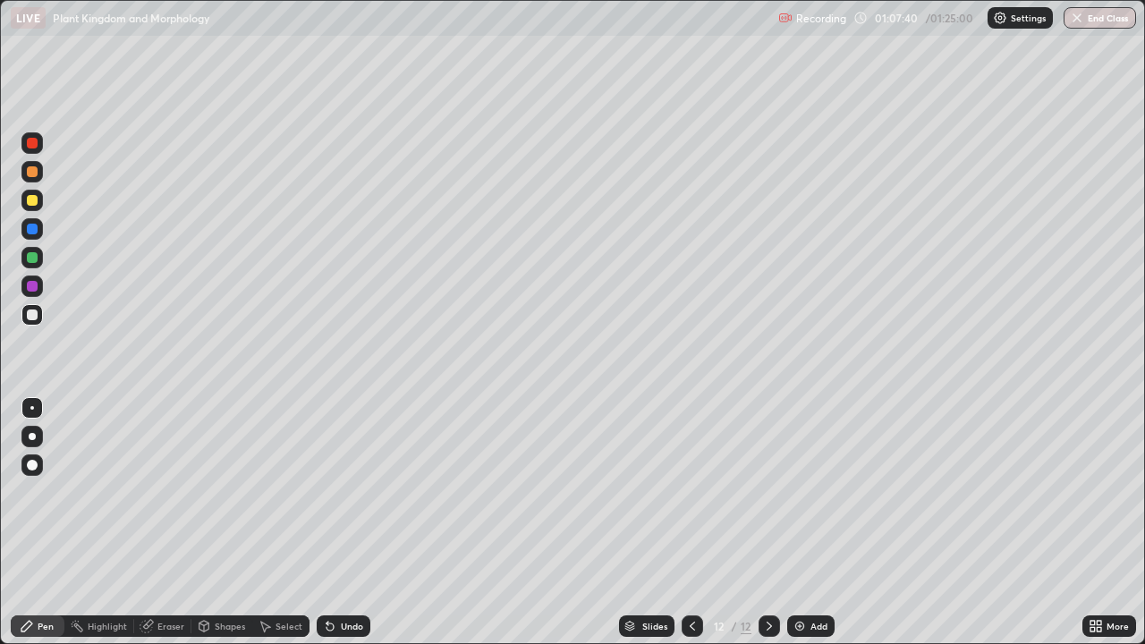
click at [34, 257] on div at bounding box center [32, 257] width 11 height 11
click at [36, 312] on div at bounding box center [32, 315] width 11 height 11
click at [45, 260] on div at bounding box center [32, 257] width 29 height 29
click at [36, 315] on div at bounding box center [32, 315] width 11 height 11
click at [30, 146] on div at bounding box center [32, 143] width 11 height 11
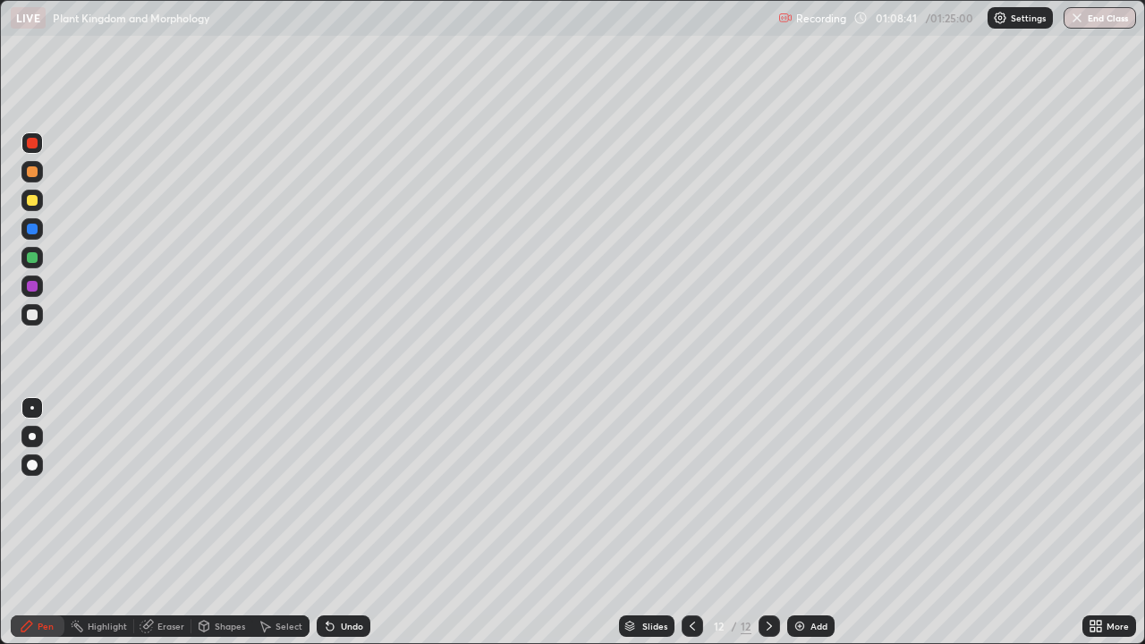
click at [30, 200] on div at bounding box center [32, 200] width 11 height 11
click at [40, 258] on div at bounding box center [31, 257] width 21 height 21
click at [36, 174] on div at bounding box center [32, 171] width 11 height 11
click at [36, 318] on div at bounding box center [32, 315] width 11 height 11
click at [36, 362] on div "Erase all" at bounding box center [32, 322] width 43 height 573
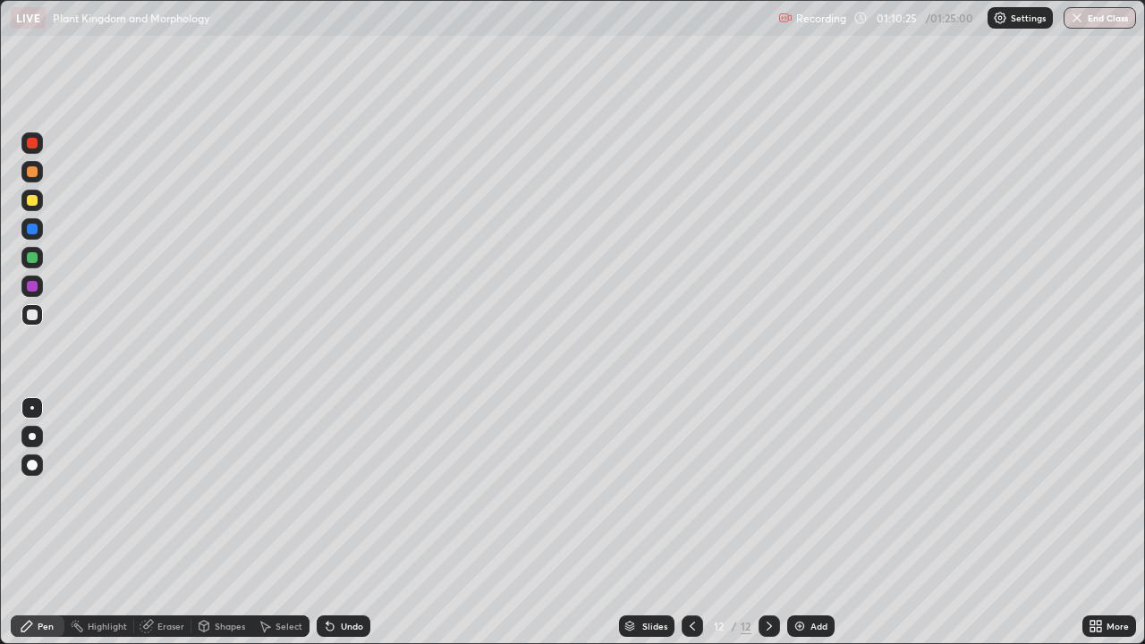
click at [53, 359] on div "Erase all" at bounding box center [32, 322] width 43 height 573
click at [29, 463] on div at bounding box center [32, 465] width 11 height 11
click at [35, 408] on div at bounding box center [31, 407] width 21 height 21
click at [38, 259] on div at bounding box center [31, 257] width 21 height 21
click at [32, 316] on div at bounding box center [32, 315] width 11 height 11
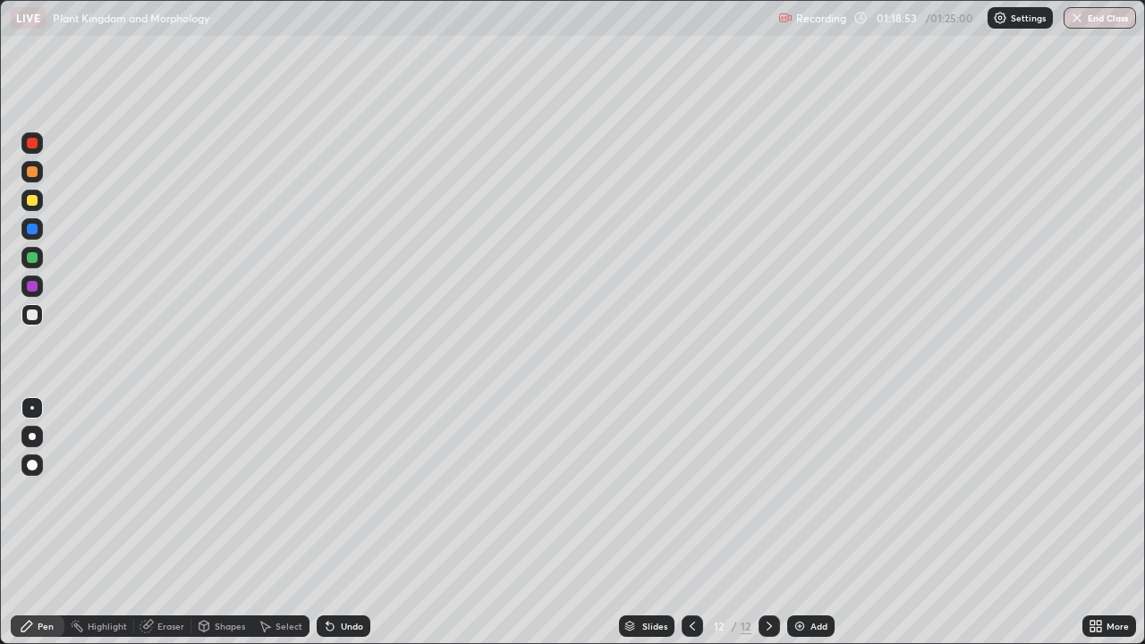
click at [1101, 21] on button "End Class" at bounding box center [1100, 17] width 72 height 21
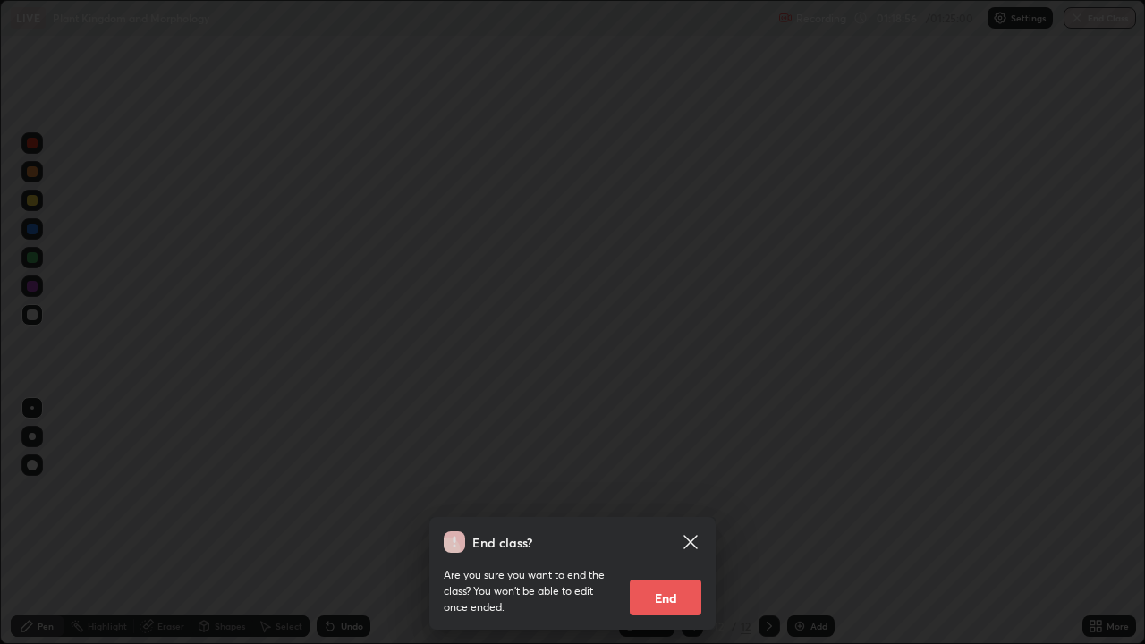
click at [663, 522] on button "End" at bounding box center [666, 598] width 72 height 36
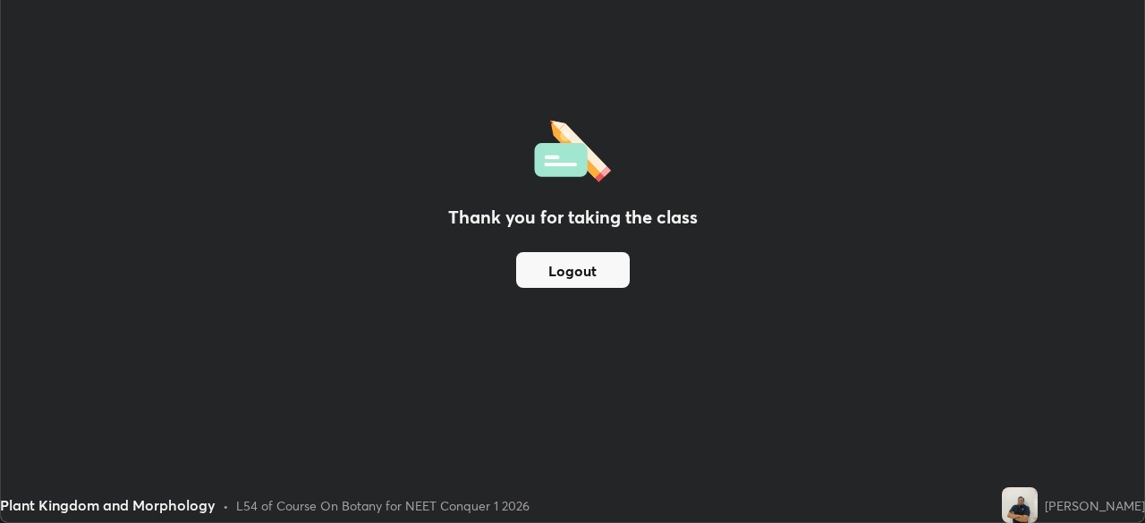
scroll to position [88943, 88321]
